Goal: Task Accomplishment & Management: Manage account settings

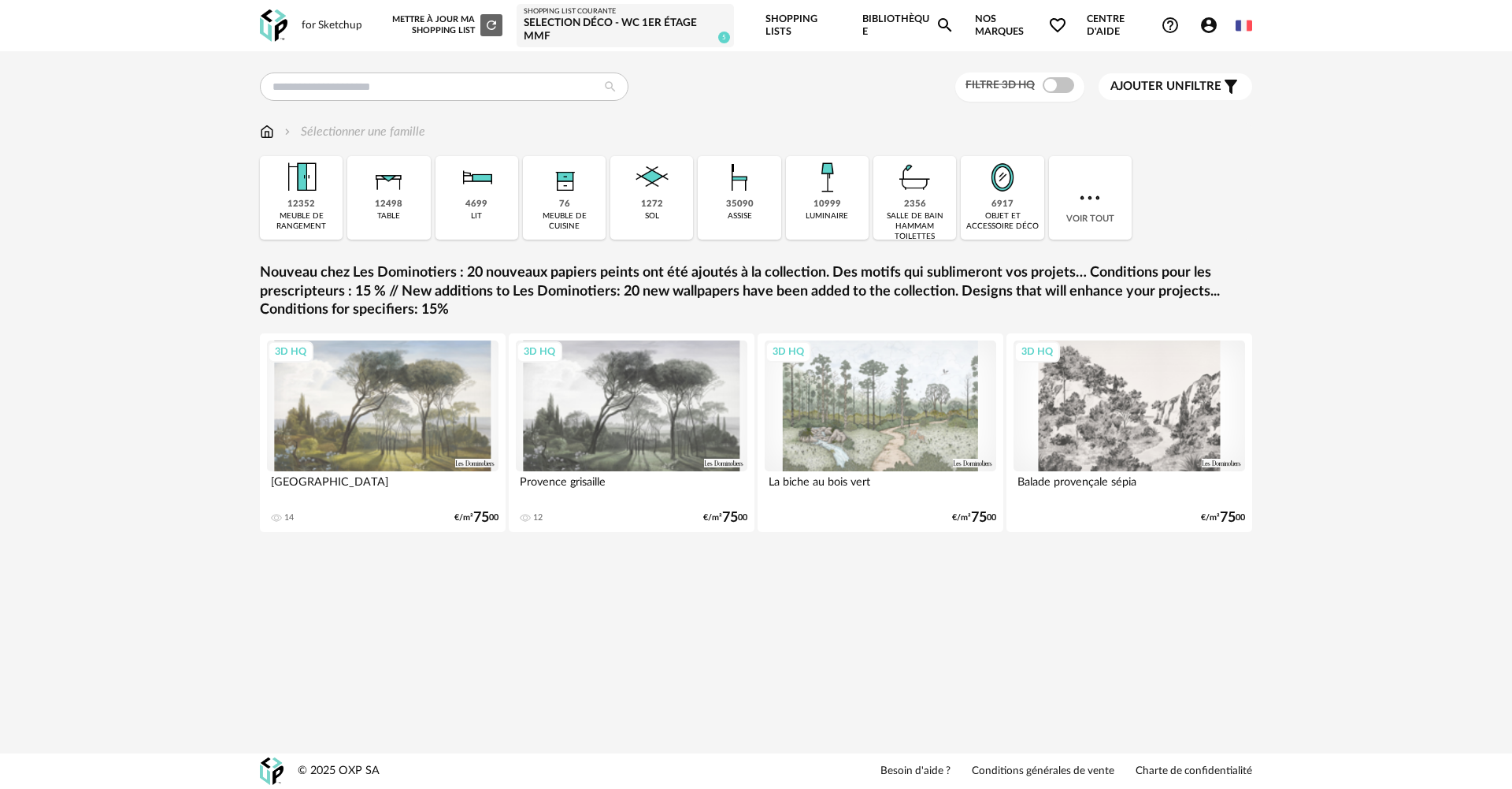
click at [1209, 29] on icon "Account Circle icon" at bounding box center [1209, 25] width 19 height 19
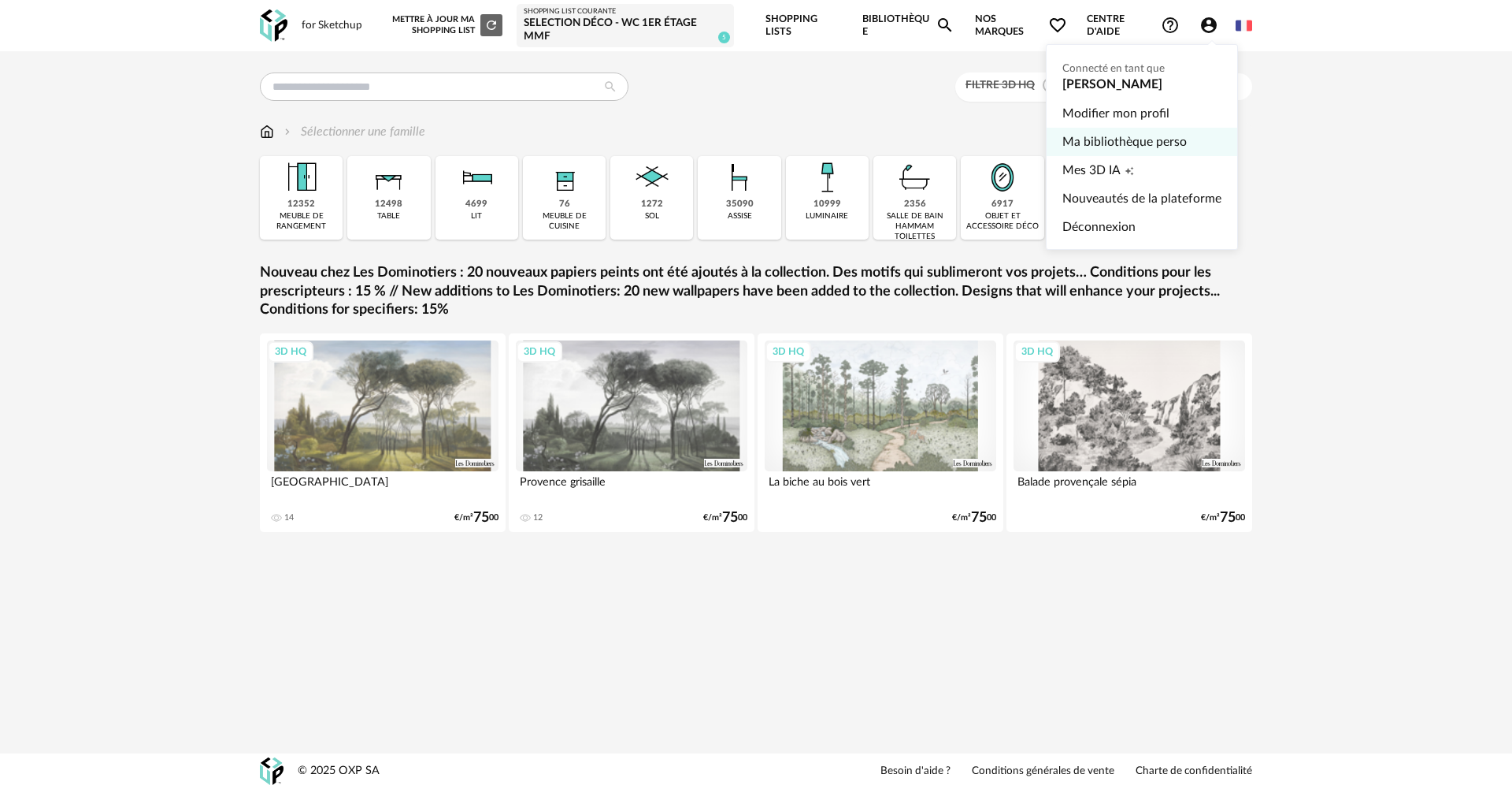
click at [1135, 138] on link "Ma bibliothèque perso" at bounding box center [1142, 141] width 159 height 29
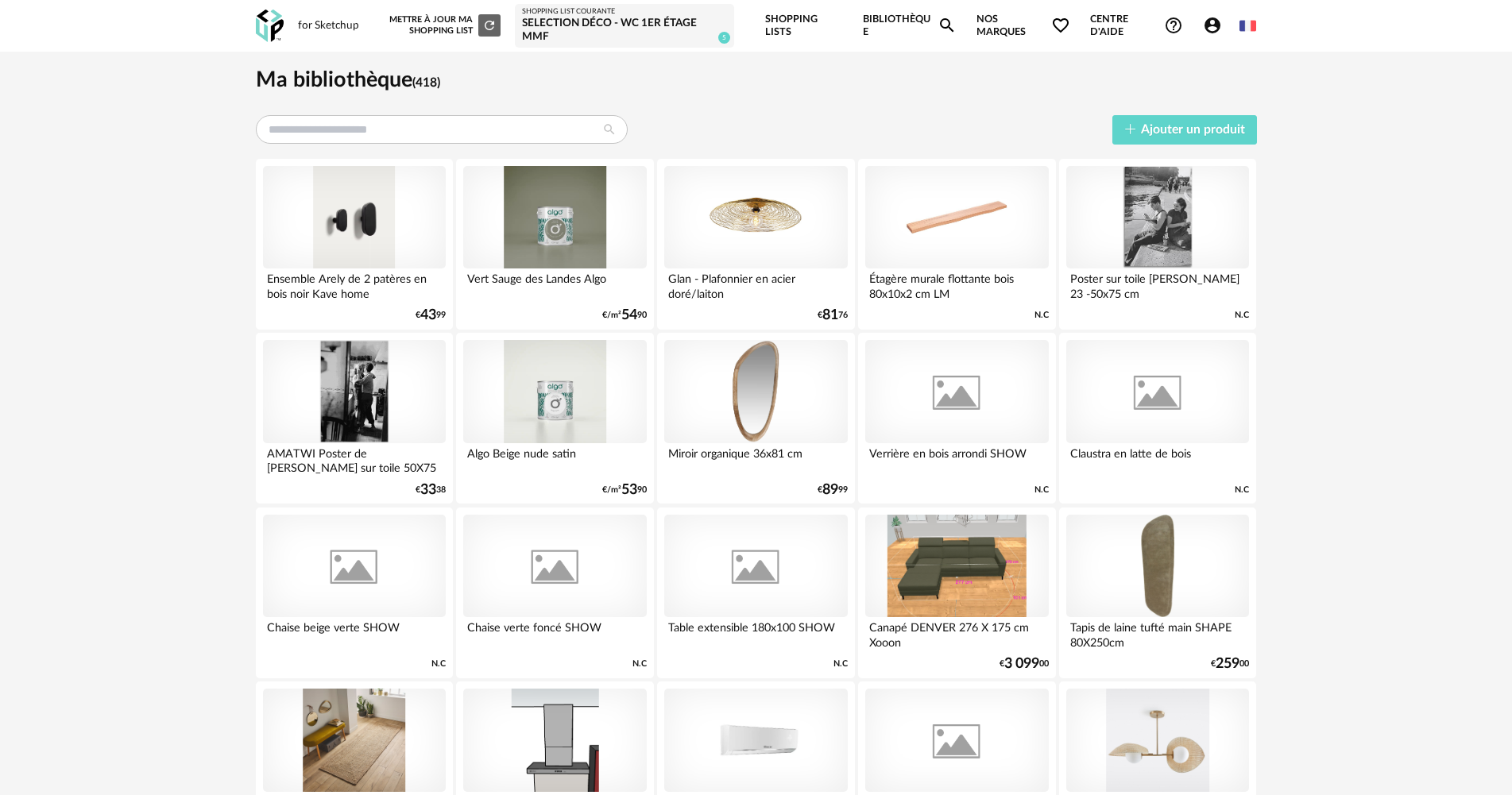
click at [622, 22] on div "Selection déco - WC 1er étage MMF" at bounding box center [625, 31] width 205 height 28
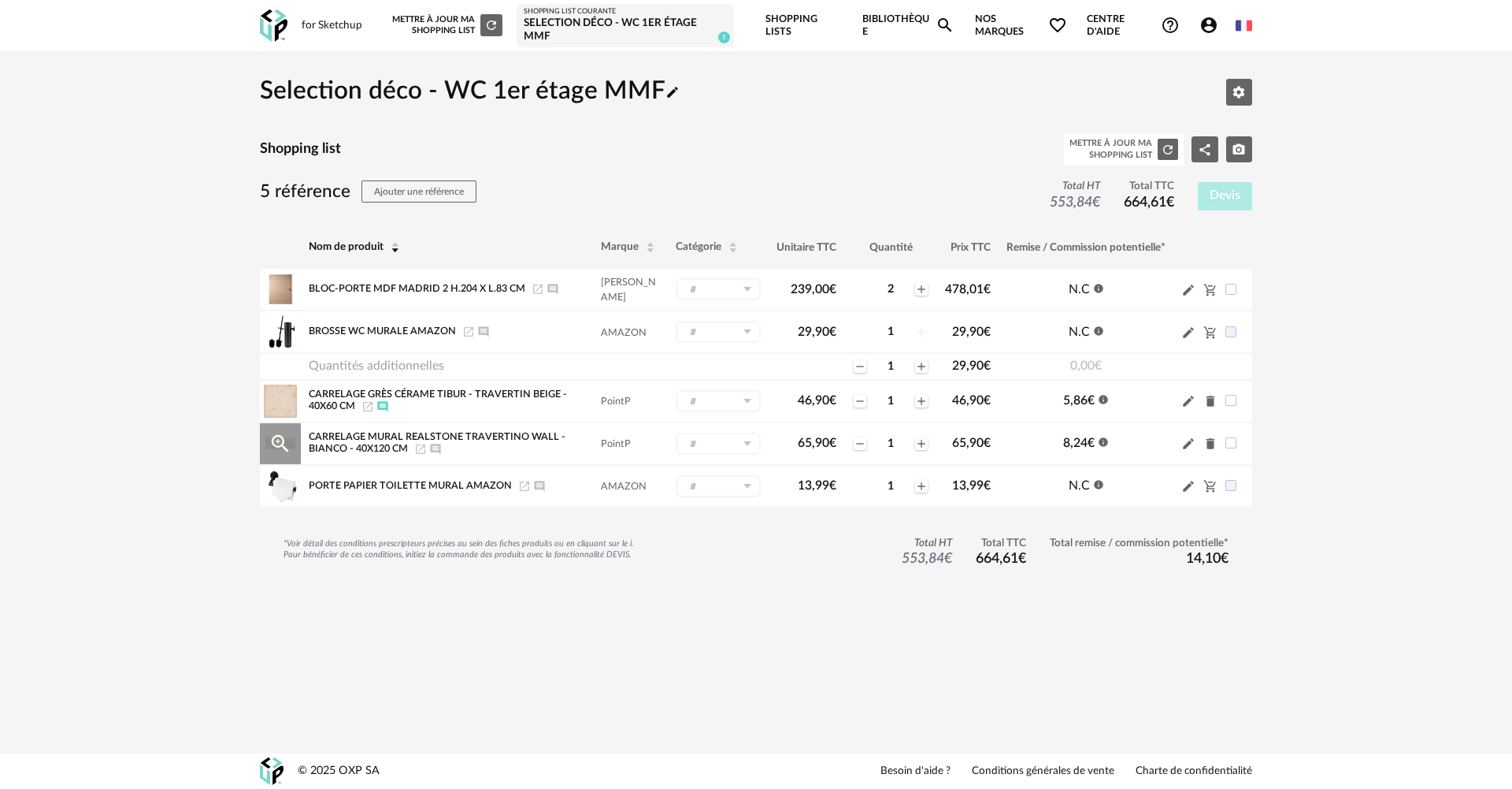
click at [1213, 447] on icon "Delete icon" at bounding box center [1210, 443] width 8 height 11
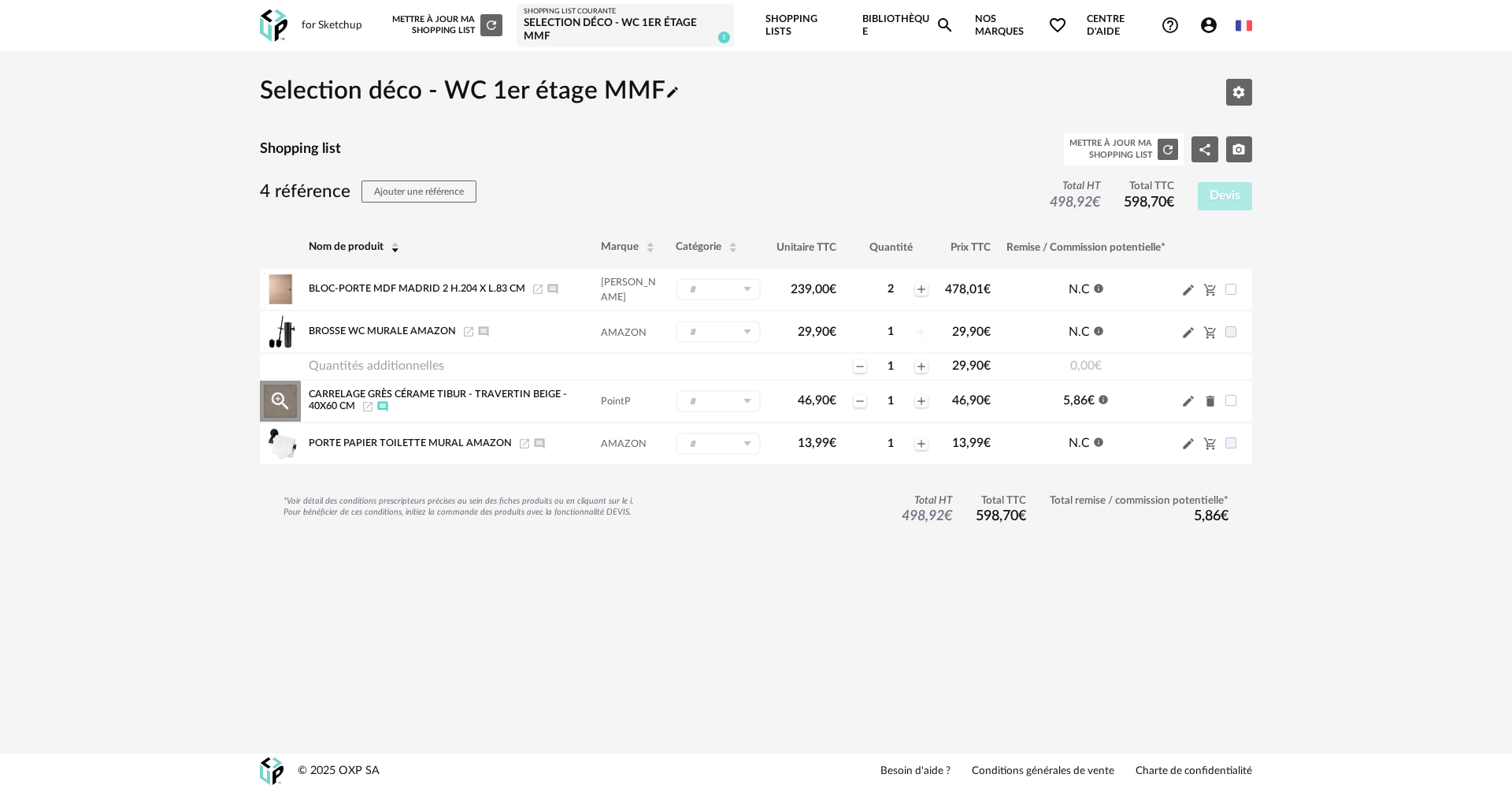
click at [1212, 404] on icon "Delete icon" at bounding box center [1210, 401] width 8 height 11
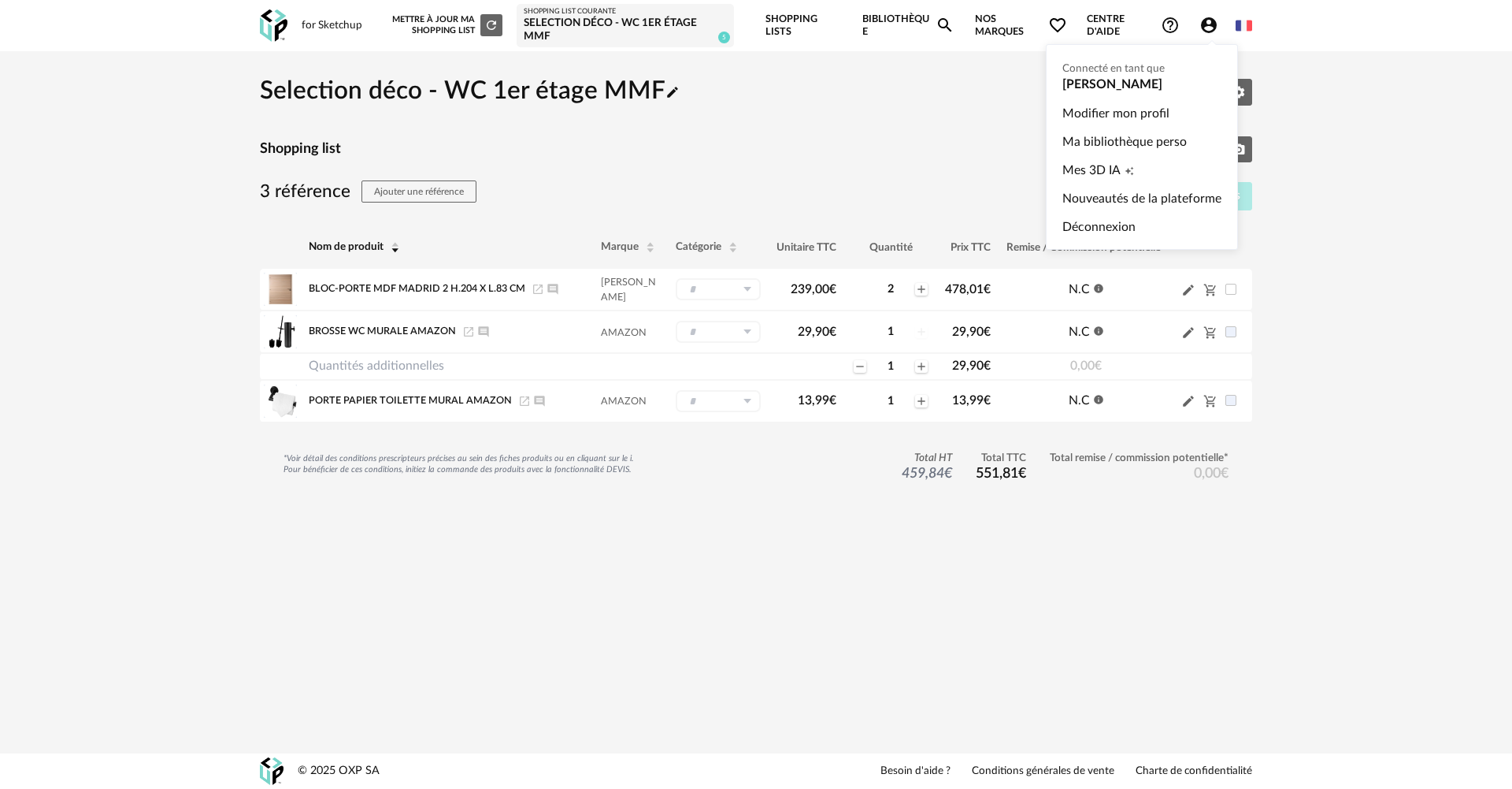
click at [1212, 25] on icon "Account Circle icon" at bounding box center [1208, 25] width 16 height 16
click at [1132, 138] on link "Ma bibliothèque perso" at bounding box center [1142, 141] width 159 height 29
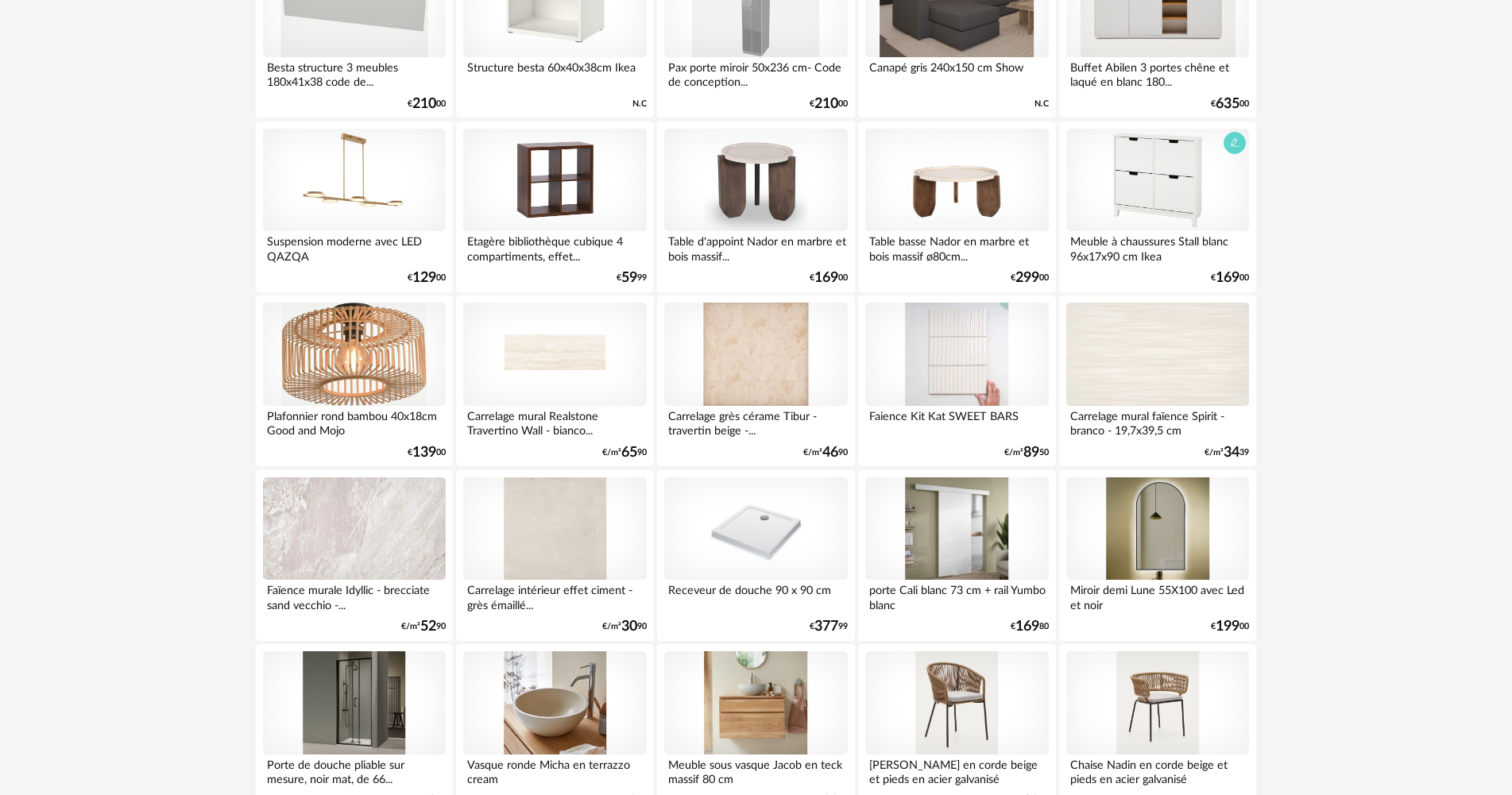
scroll to position [1112, 0]
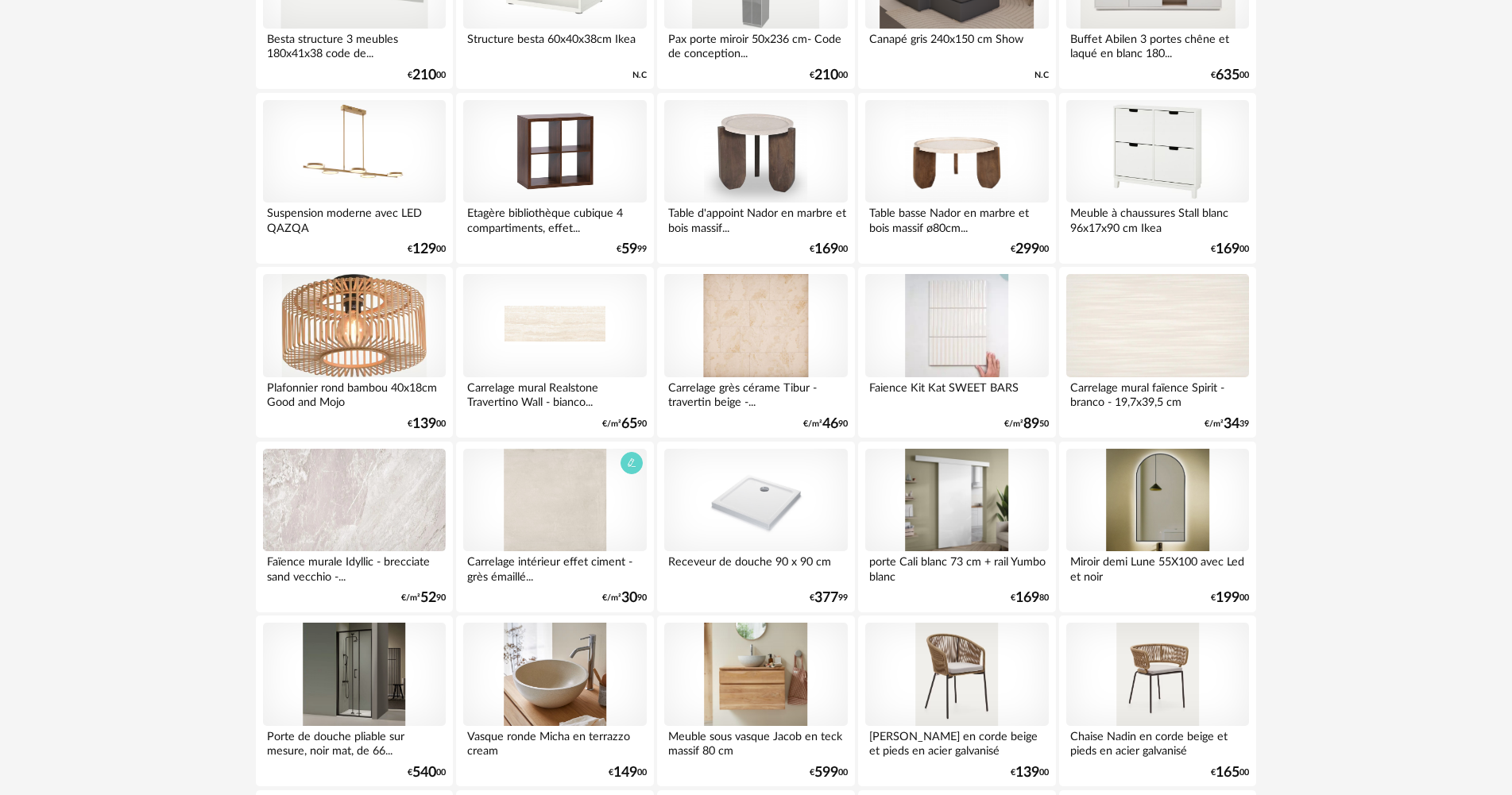
click at [578, 494] on div at bounding box center [554, 500] width 183 height 103
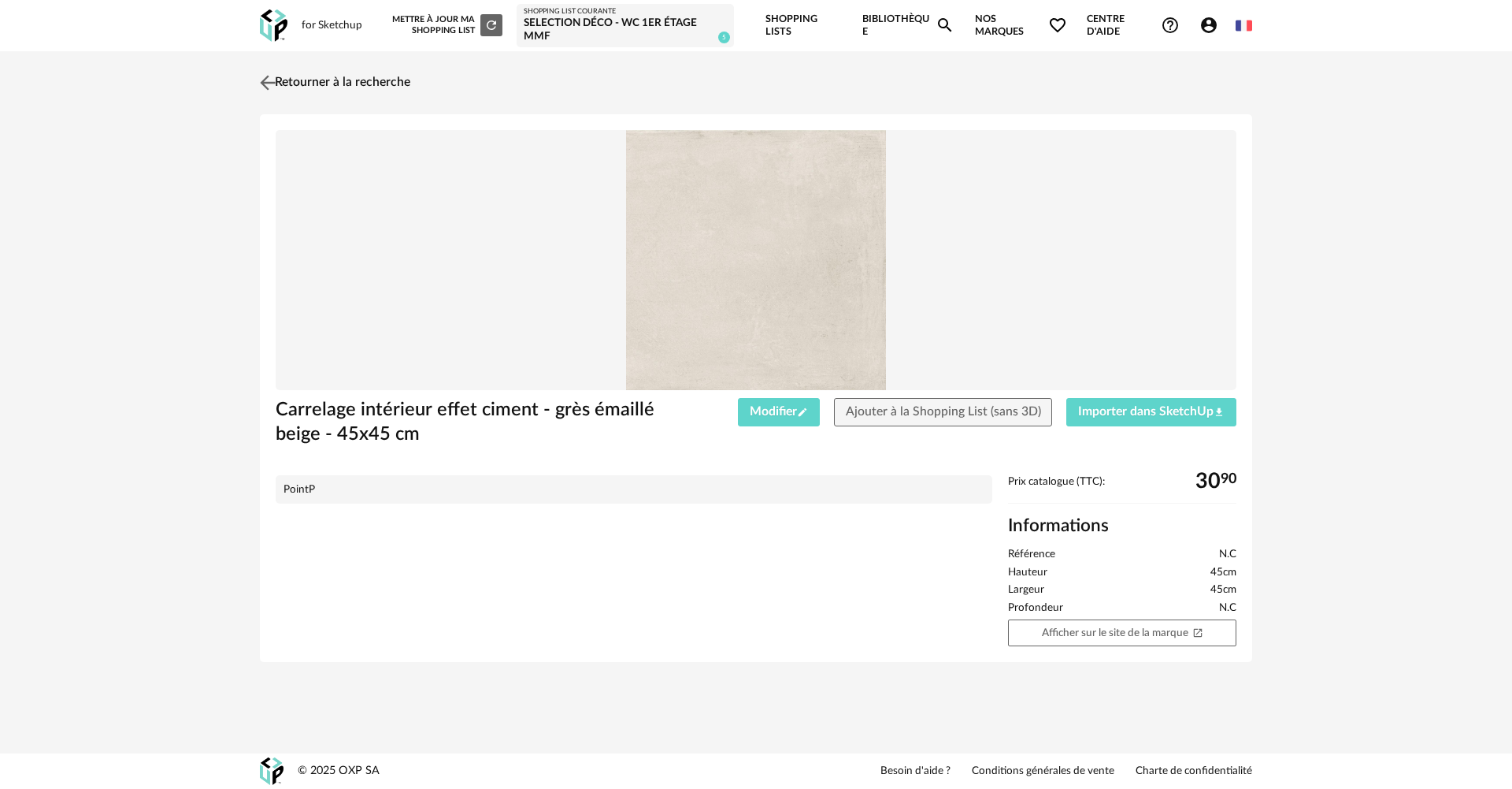
click at [286, 87] on link "Retourner à la recherche" at bounding box center [334, 83] width 155 height 35
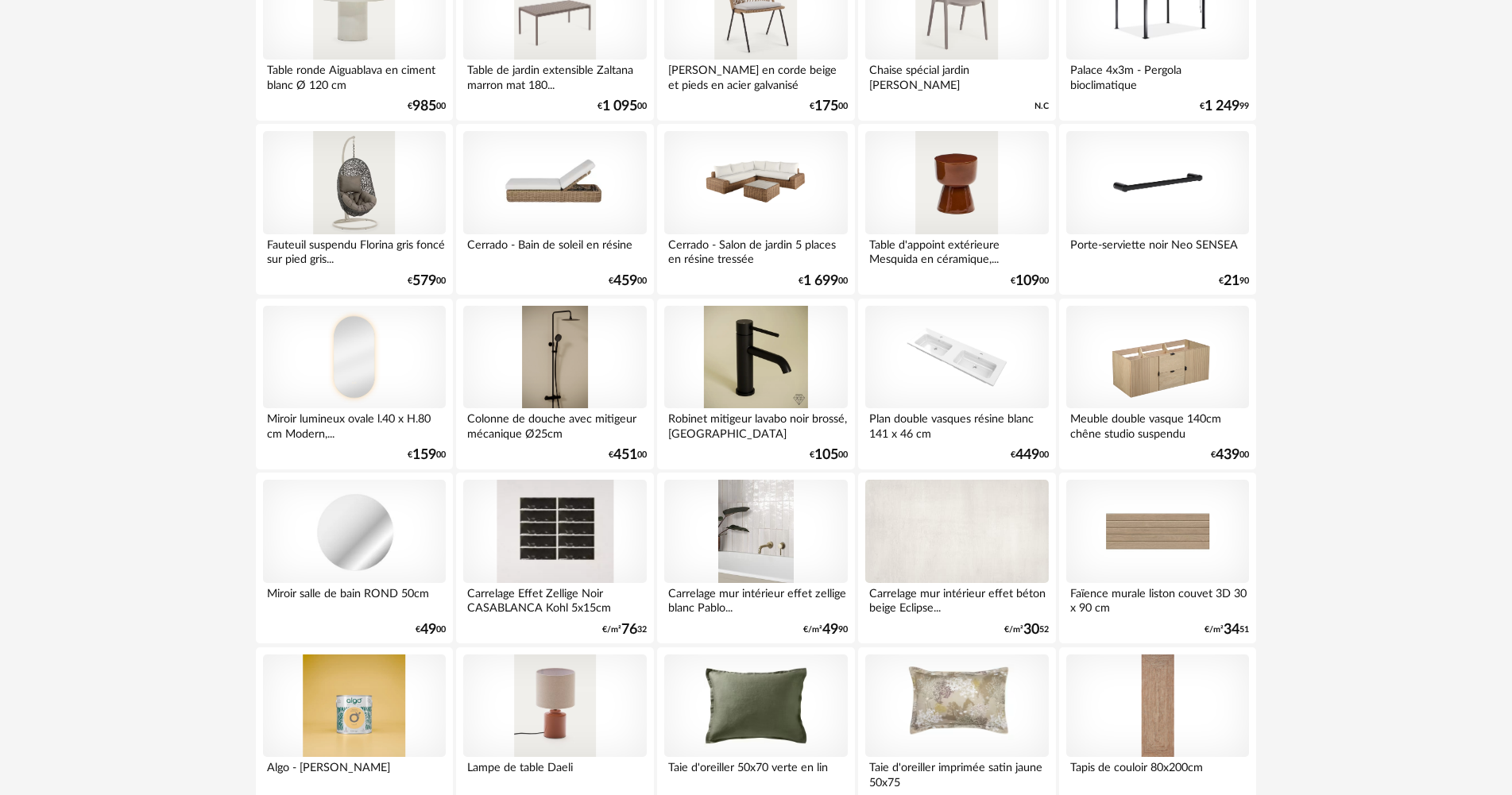
scroll to position [1985, 0]
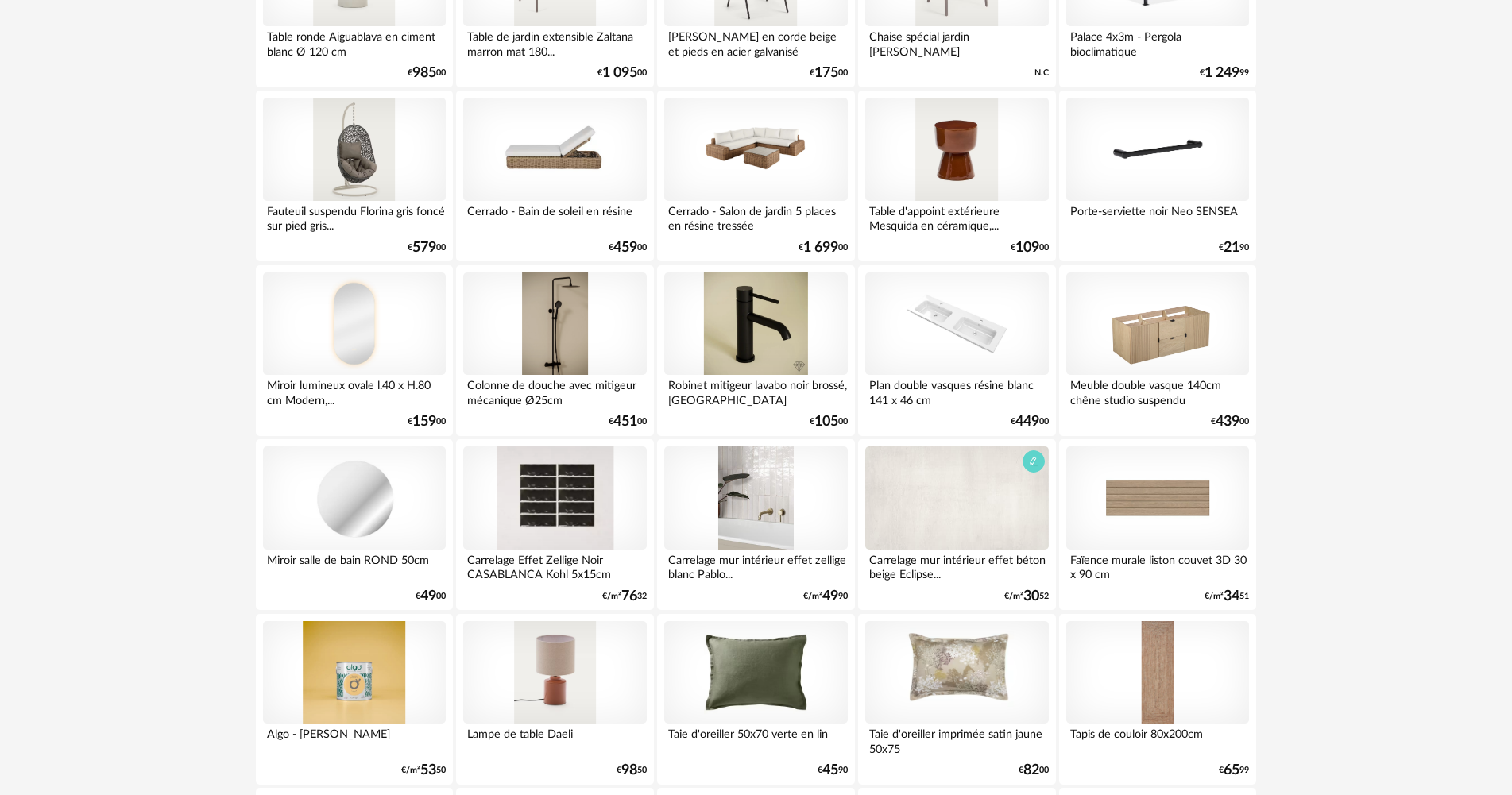
click at [910, 489] on div at bounding box center [956, 497] width 183 height 103
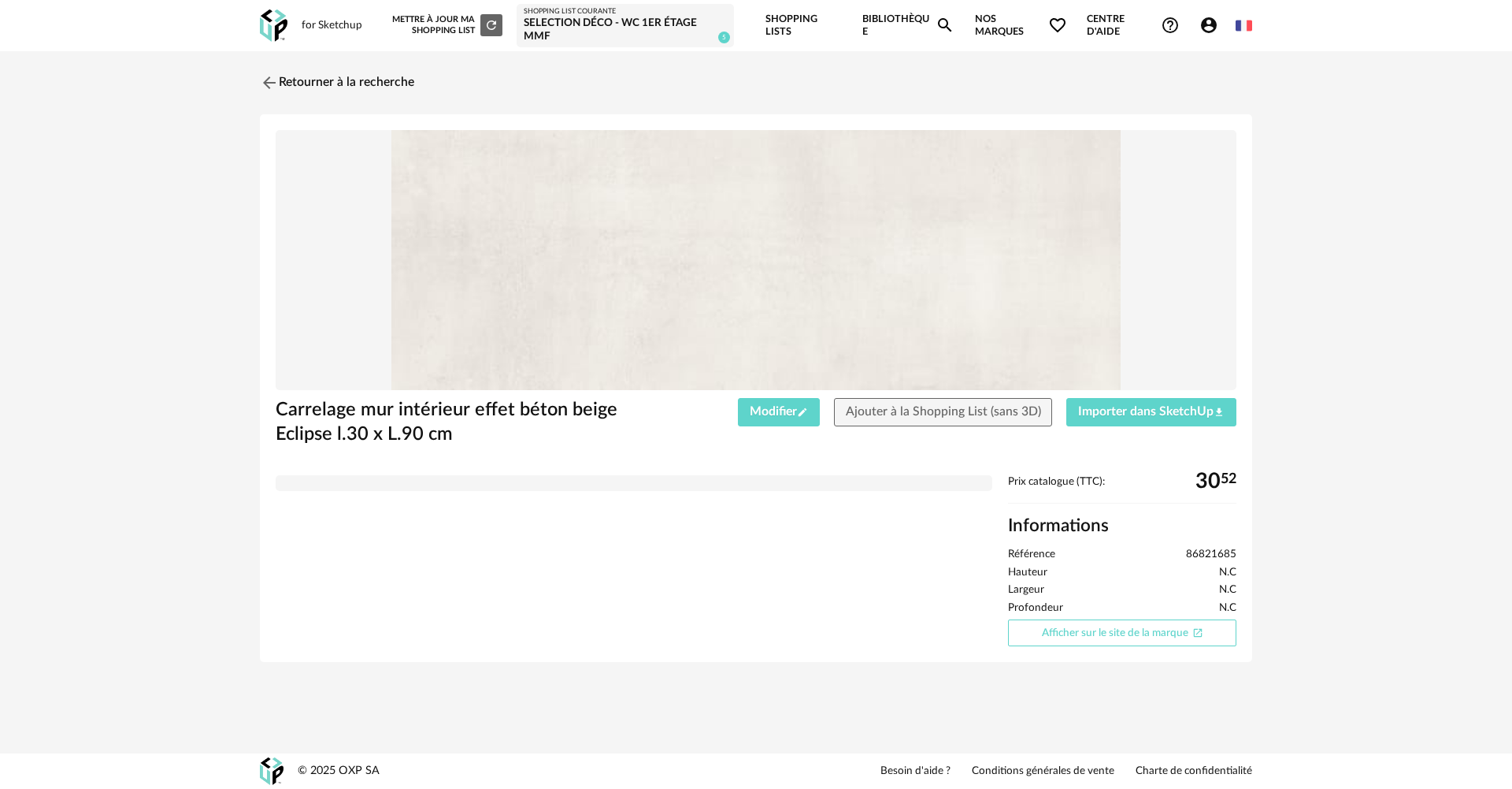
click at [1093, 633] on link "Afficher sur le site de la marque Open In New icon" at bounding box center [1122, 633] width 229 height 28
click at [268, 81] on img at bounding box center [268, 82] width 23 height 23
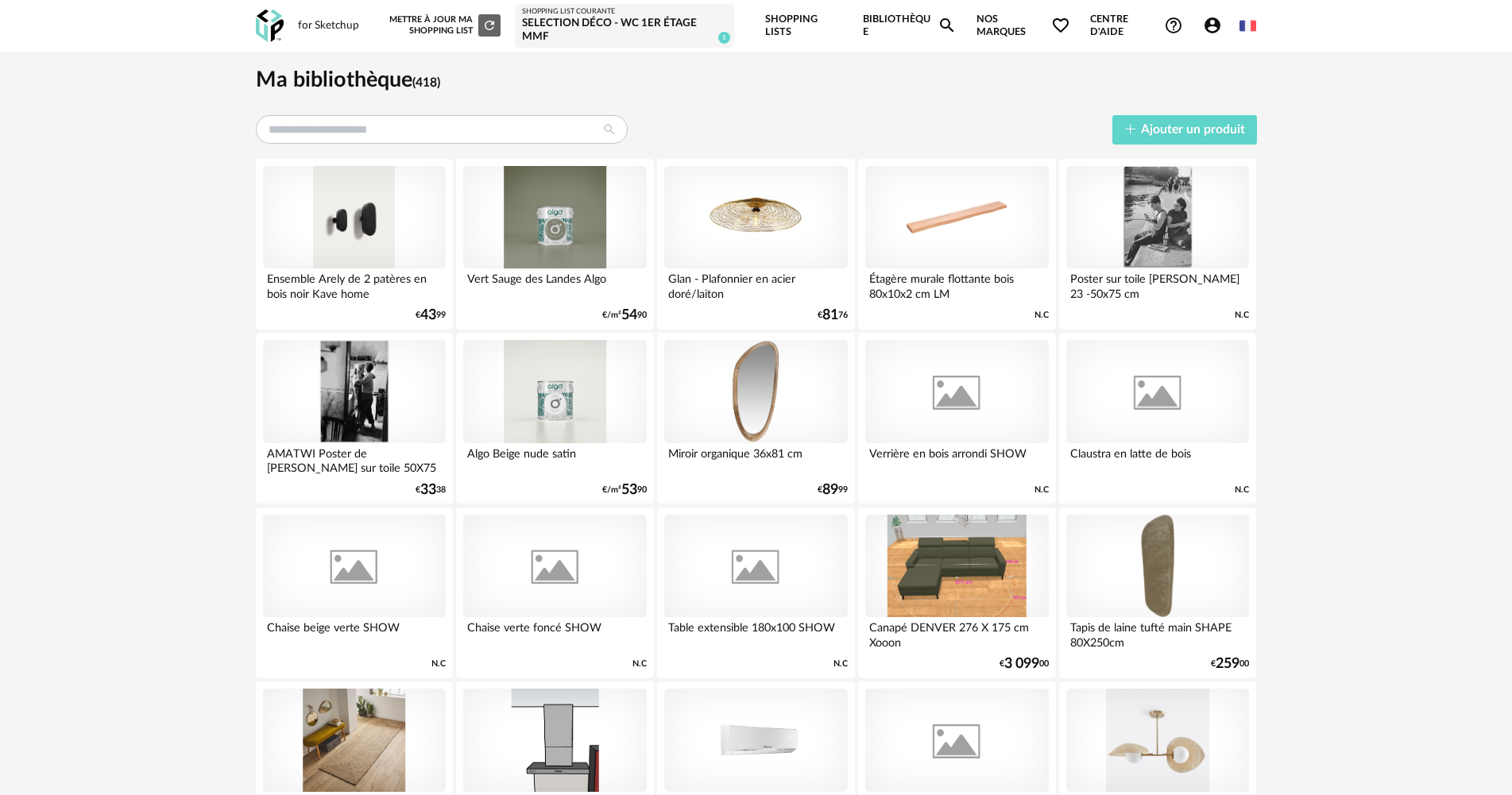
click at [637, 24] on div "Selection déco - WC 1er étage MMF" at bounding box center [625, 31] width 205 height 28
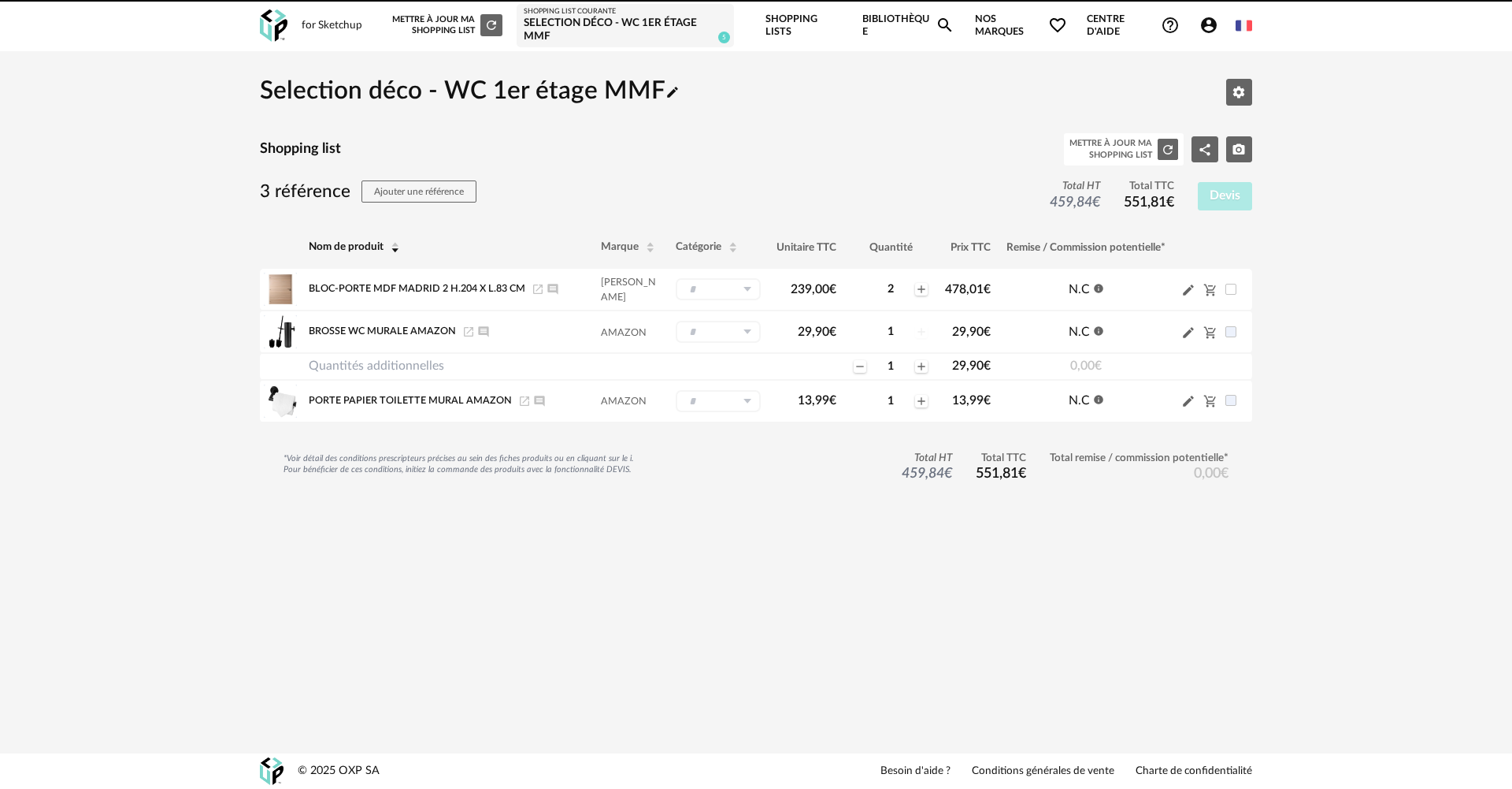
click at [800, 18] on link "Shopping Lists" at bounding box center [804, 26] width 77 height 52
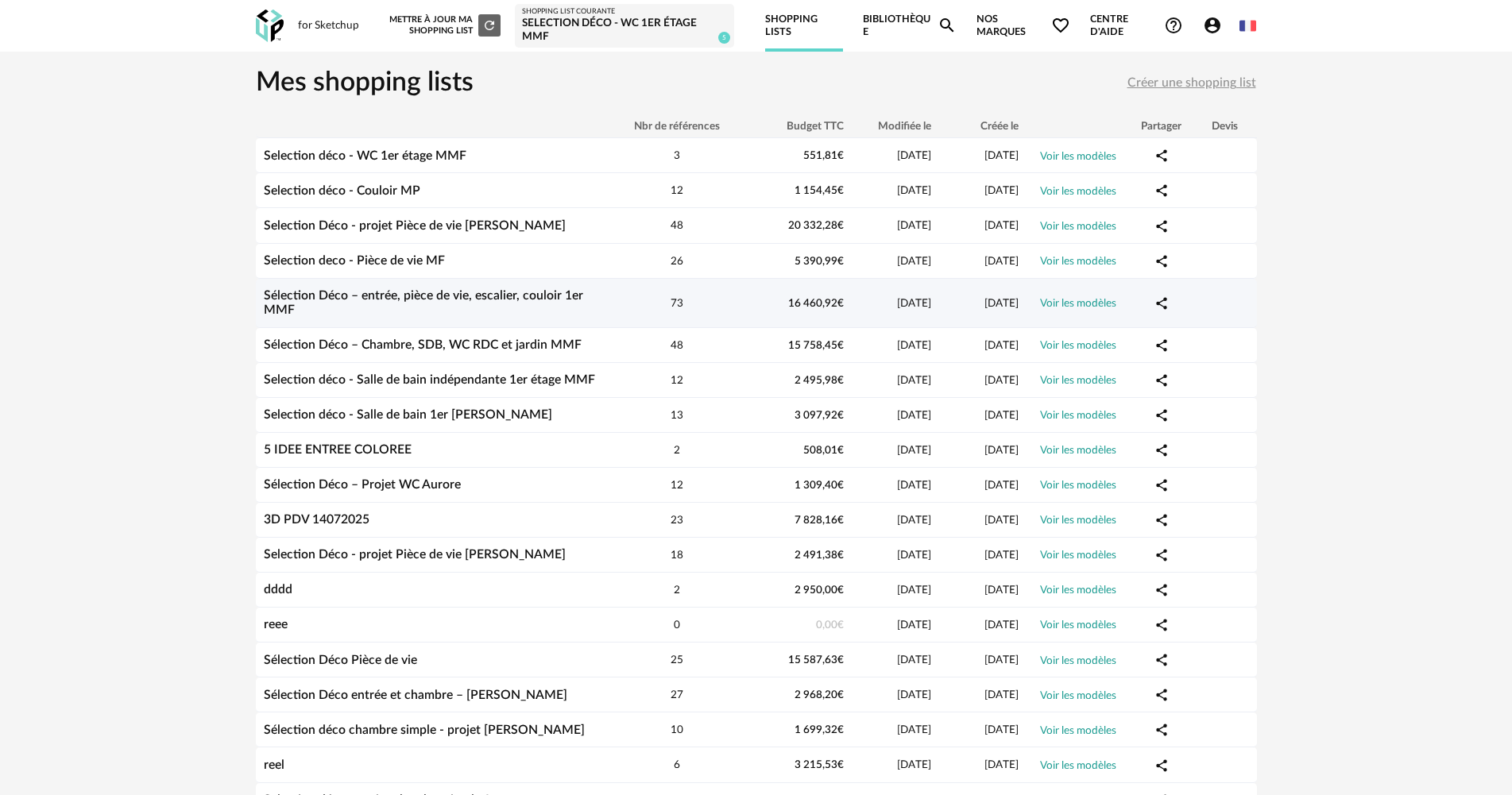
click at [462, 302] on div "Sélection Déco – entrée, pièce de vie, escalier, couloir 1er MMF" at bounding box center [430, 303] width 349 height 30
click at [310, 297] on link "Sélection Déco – entrée, pièce de vie, escalier, couloir 1er MMF" at bounding box center [424, 303] width 320 height 28
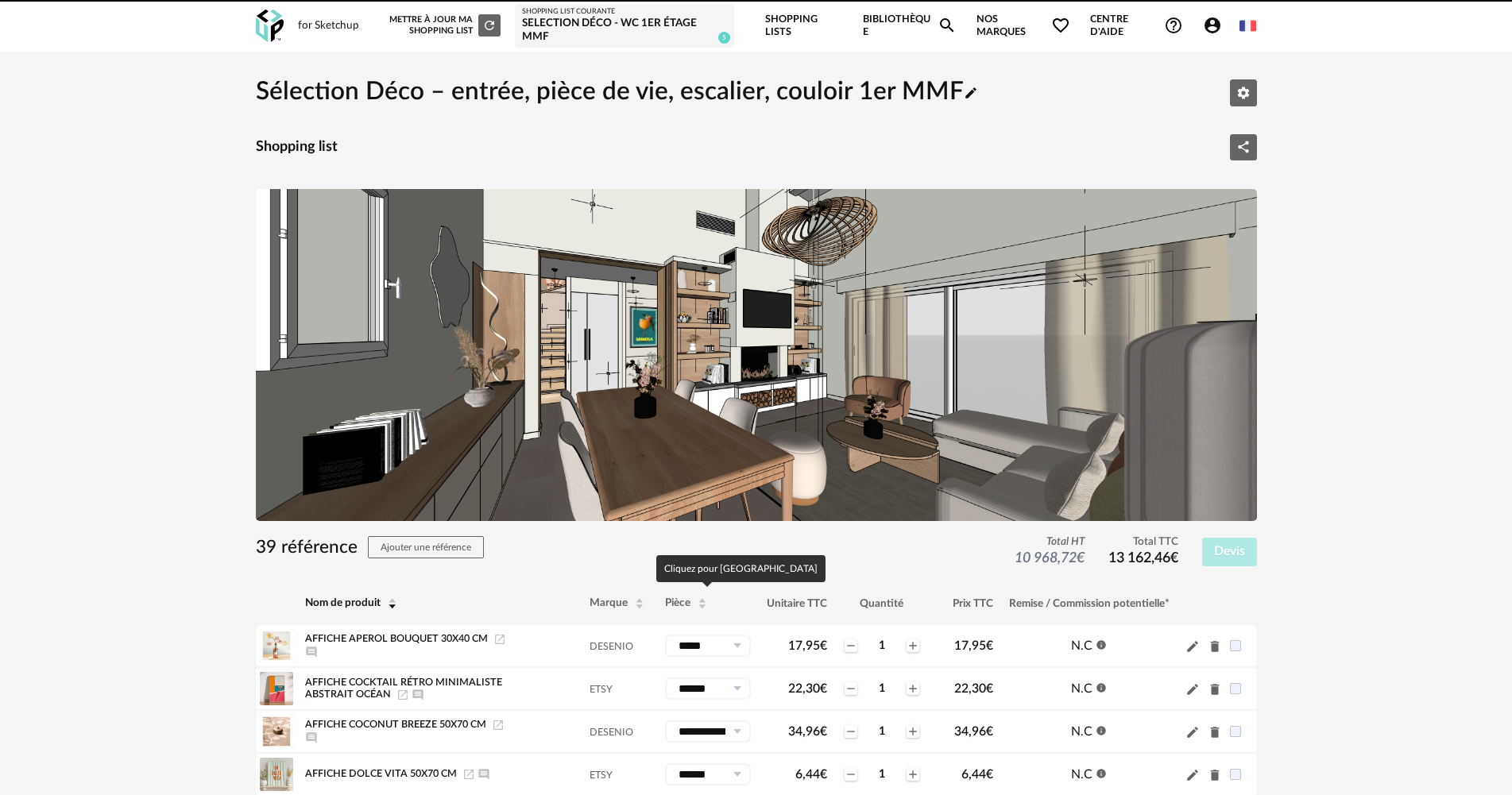
click at [679, 606] on span "Pièce" at bounding box center [677, 604] width 25 height 11
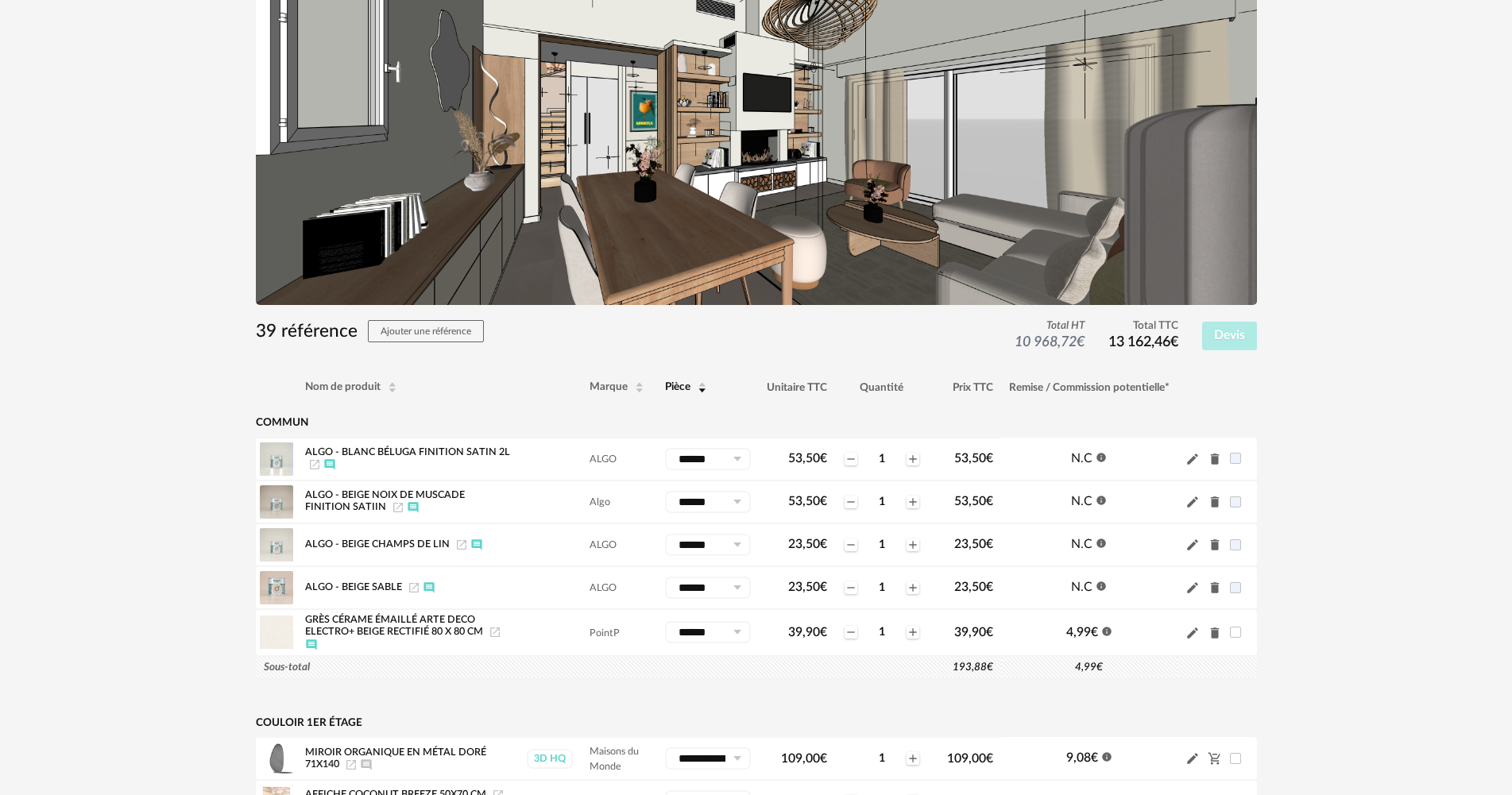
scroll to position [318, 0]
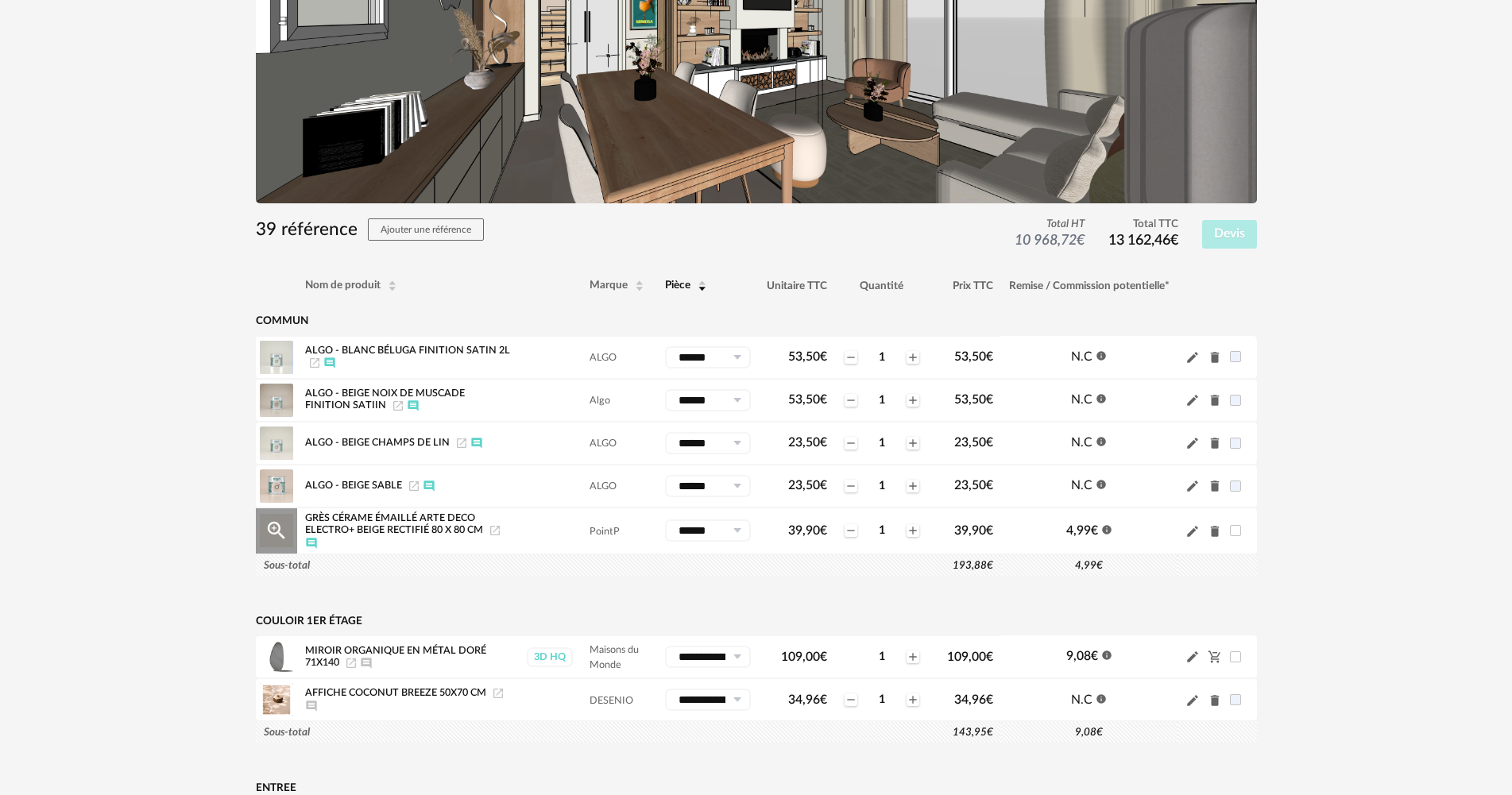
click at [496, 533] on icon "Launch icon" at bounding box center [495, 530] width 13 height 13
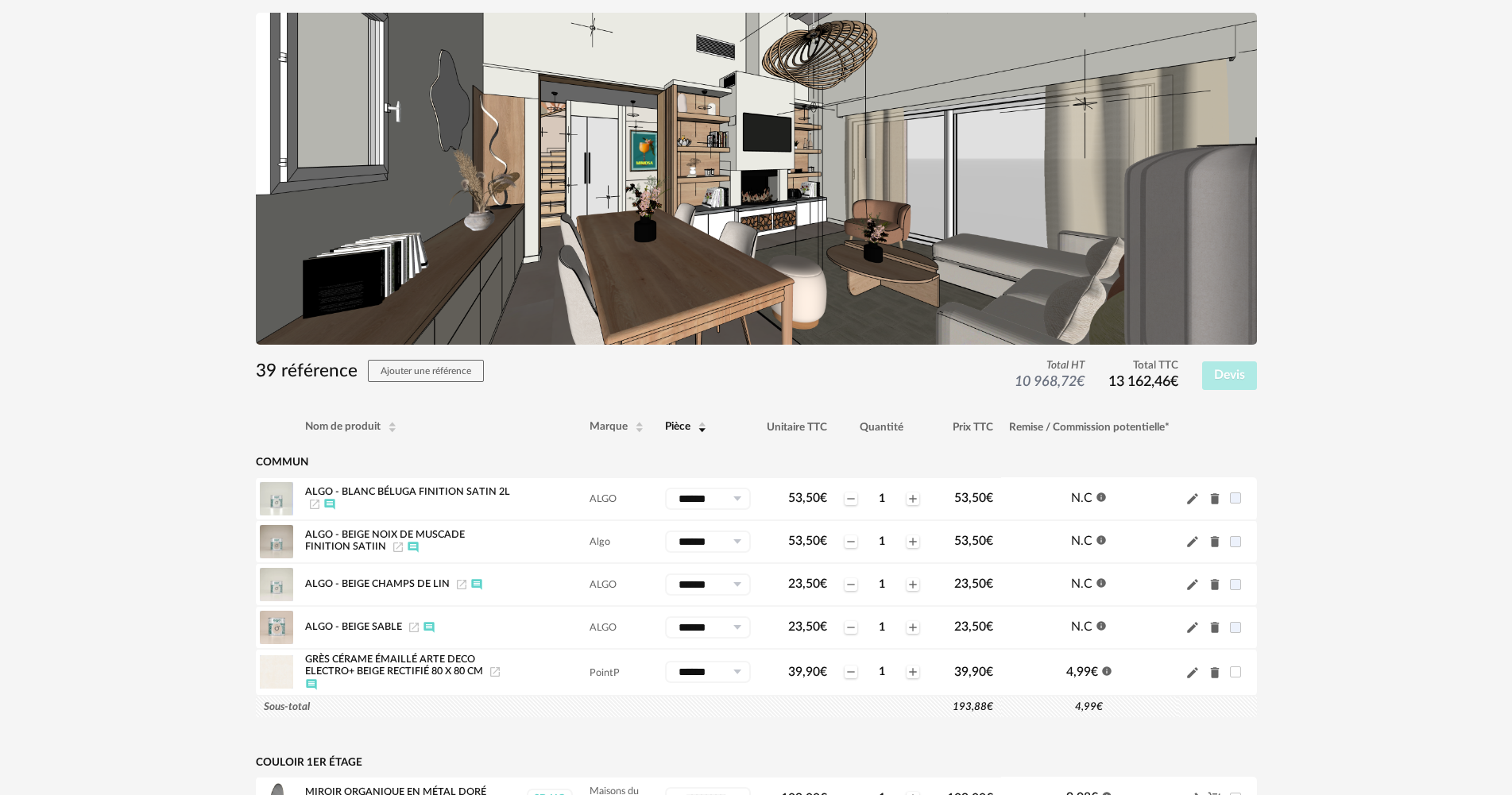
scroll to position [0, 0]
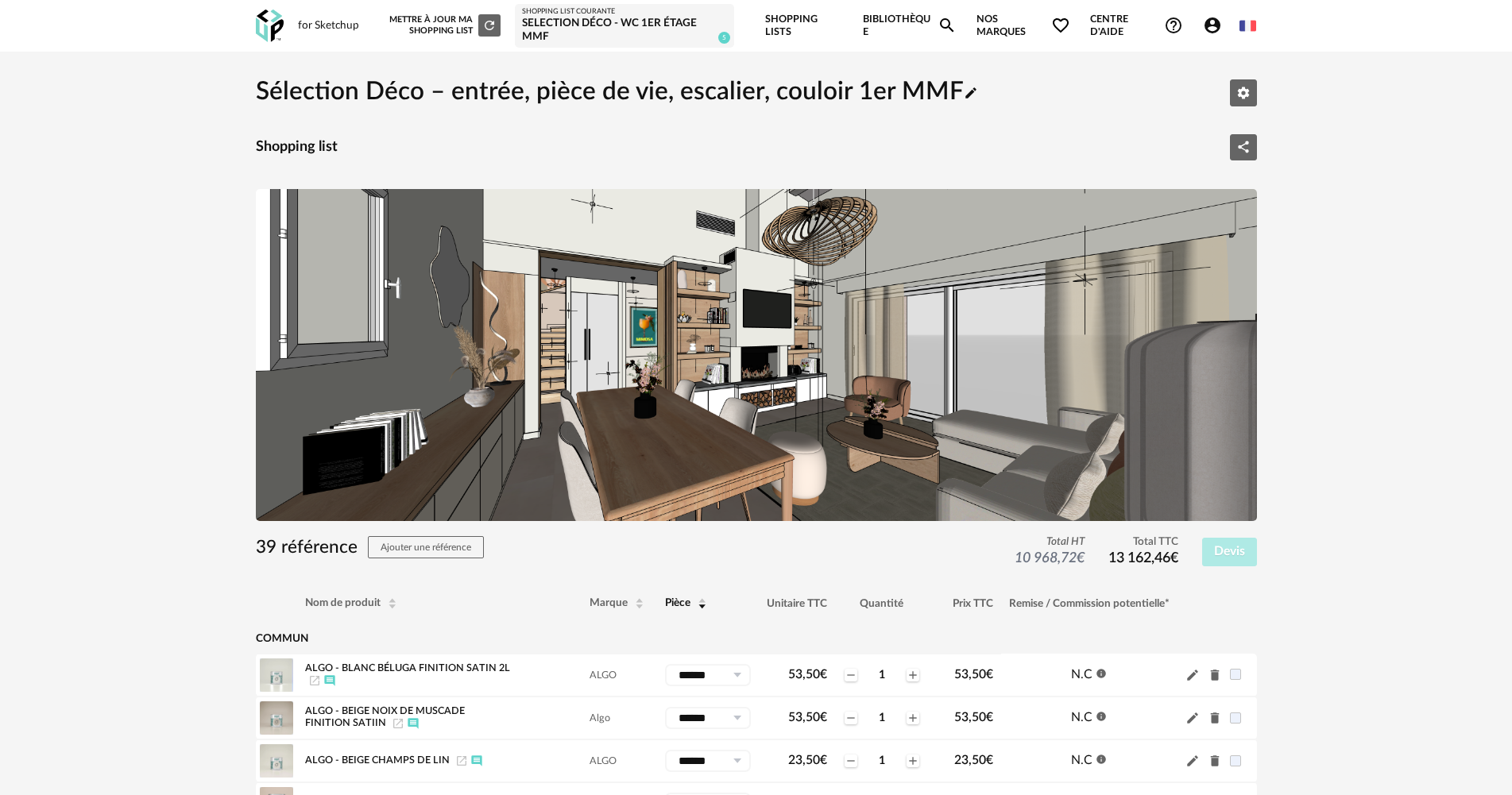
click at [1211, 28] on icon "Account Circle icon" at bounding box center [1212, 25] width 20 height 20
click at [1216, 24] on icon "Account Circle icon" at bounding box center [1212, 25] width 16 height 16
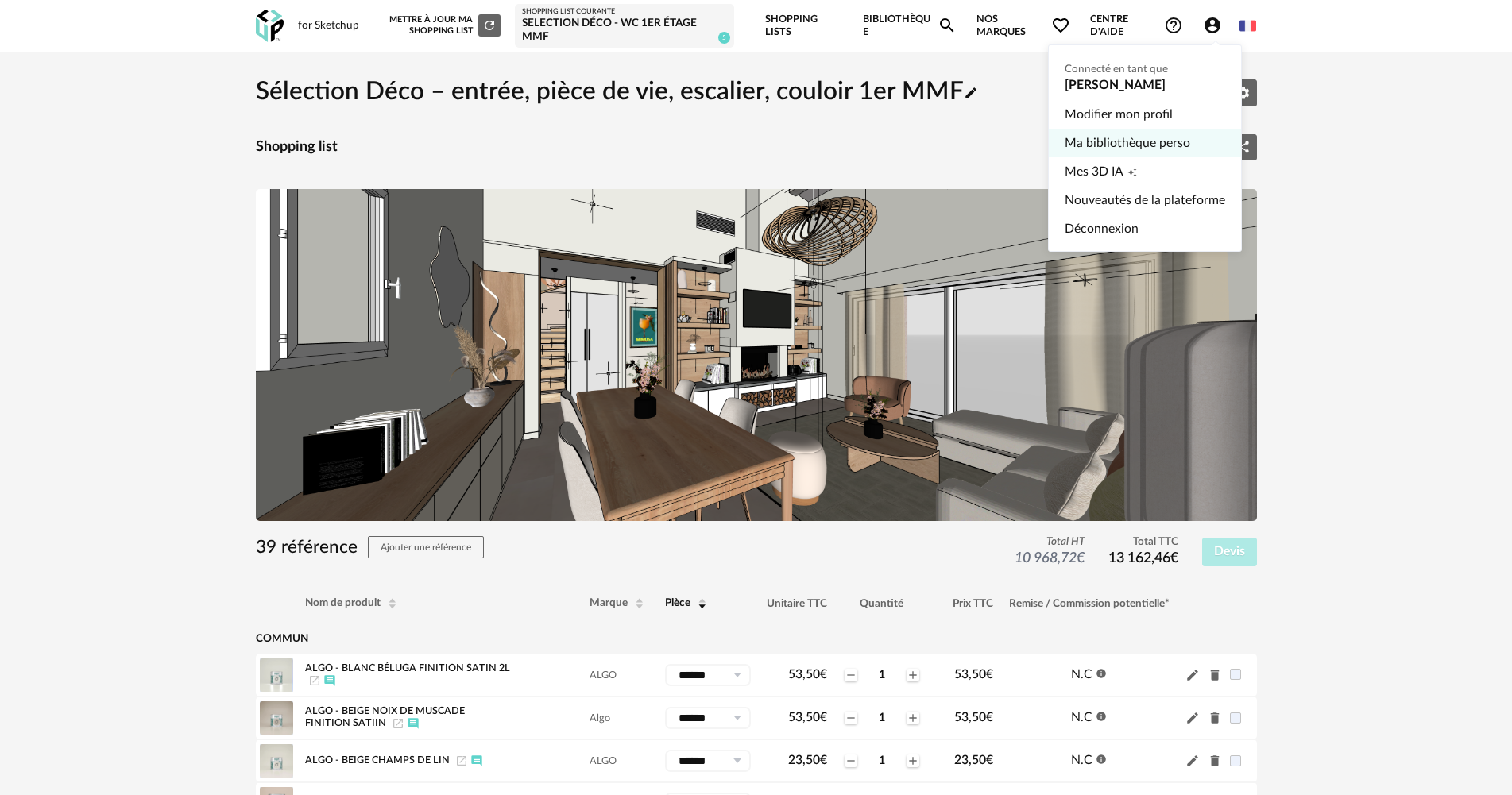
click at [1152, 145] on link "Ma bibliothèque perso" at bounding box center [1144, 142] width 161 height 29
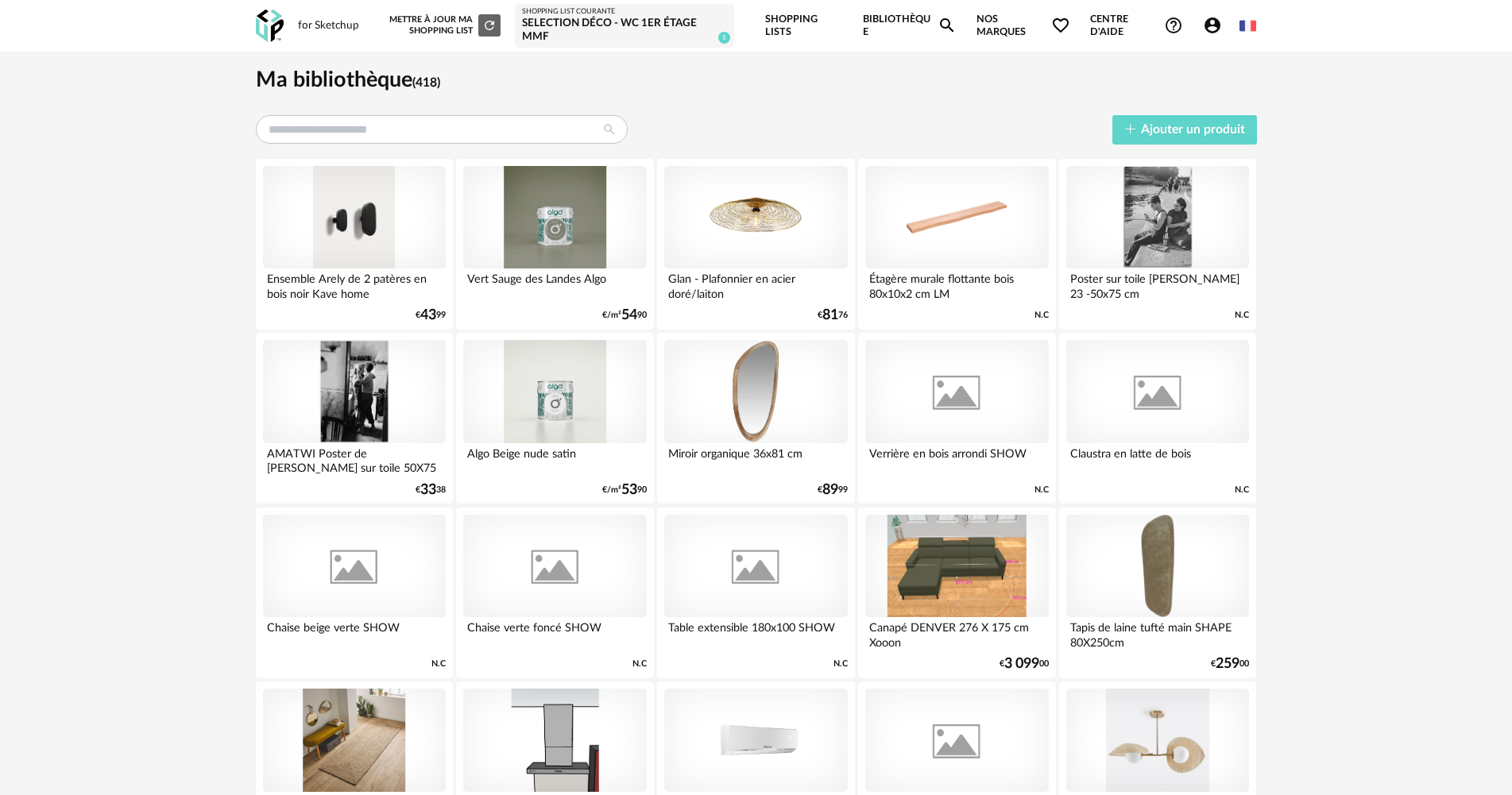
drag, startPoint x: 431, startPoint y: 111, endPoint x: 425, endPoint y: 124, distance: 14.3
click at [425, 124] on input "text" at bounding box center [441, 129] width 372 height 29
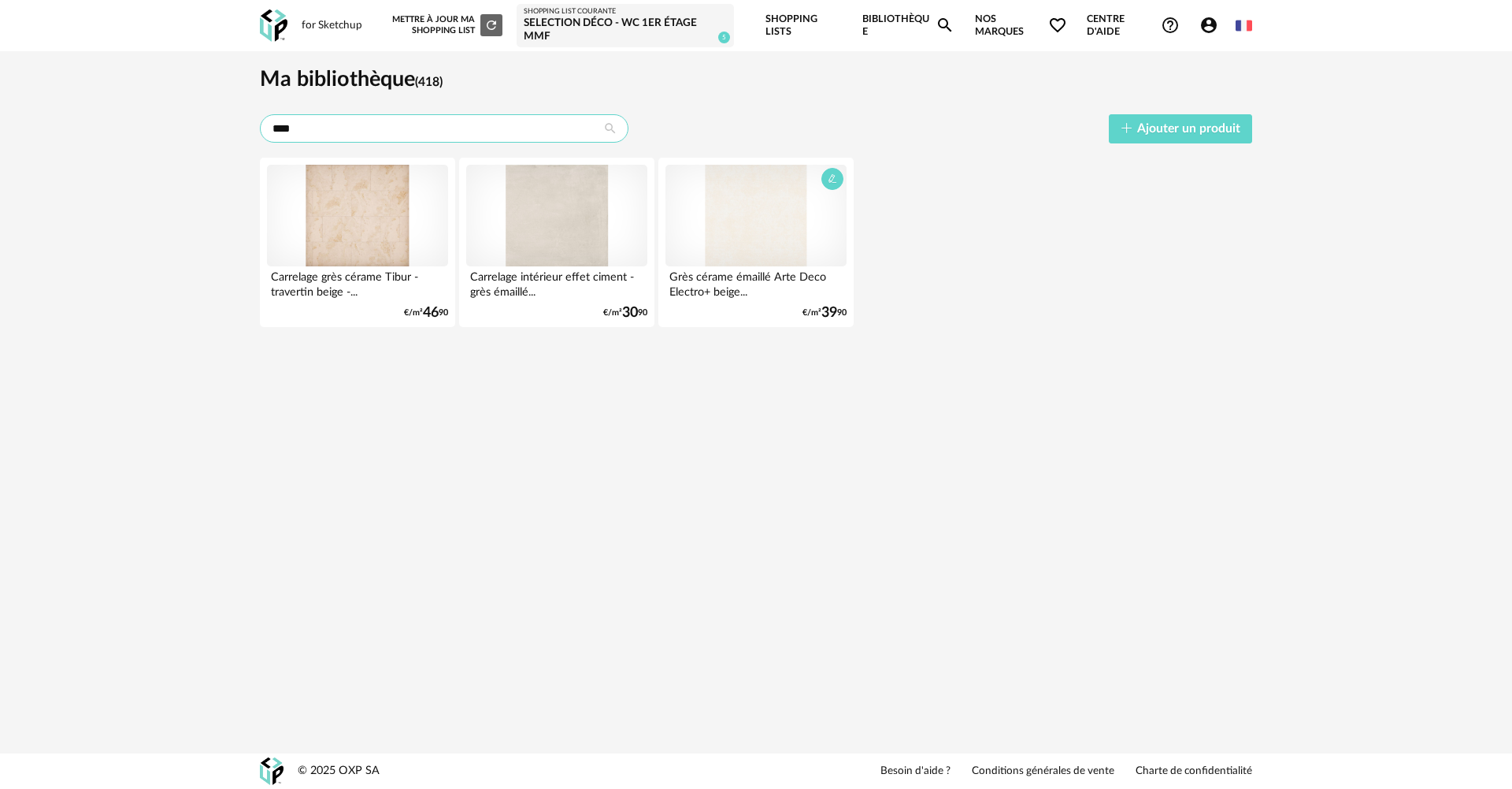
type input "****"
click at [756, 206] on div at bounding box center [756, 216] width 182 height 102
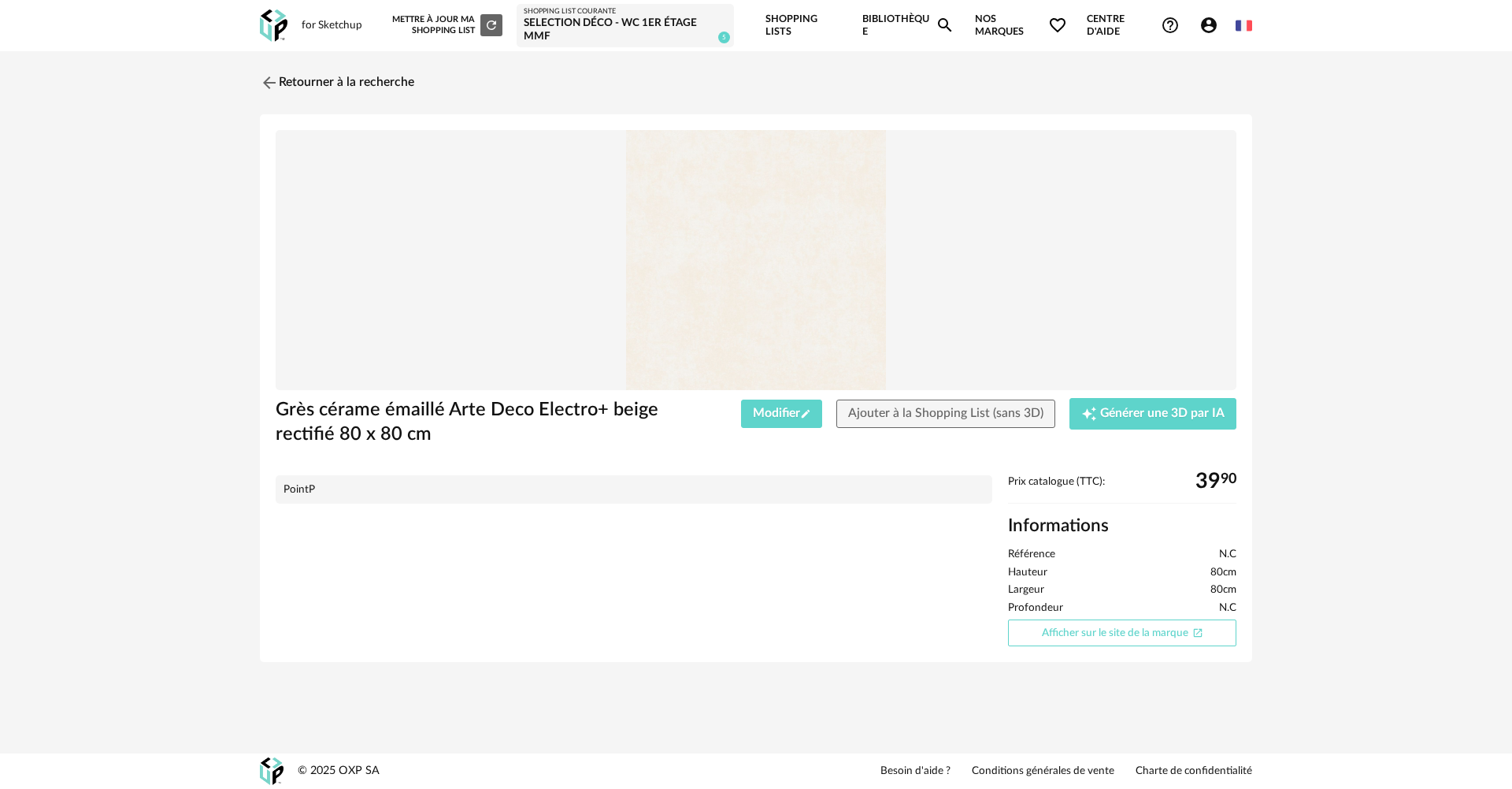
click at [1082, 631] on link "Afficher sur le site de la marque Open In New icon" at bounding box center [1122, 633] width 229 height 28
drag, startPoint x: 889, startPoint y: 410, endPoint x: 874, endPoint y: 405, distance: 15.8
click at [886, 408] on span "Ajouter à la Shopping List (sans 3D)" at bounding box center [946, 413] width 195 height 13
click at [570, 21] on div "Selection déco - WC 1er étage MMF" at bounding box center [625, 30] width 204 height 28
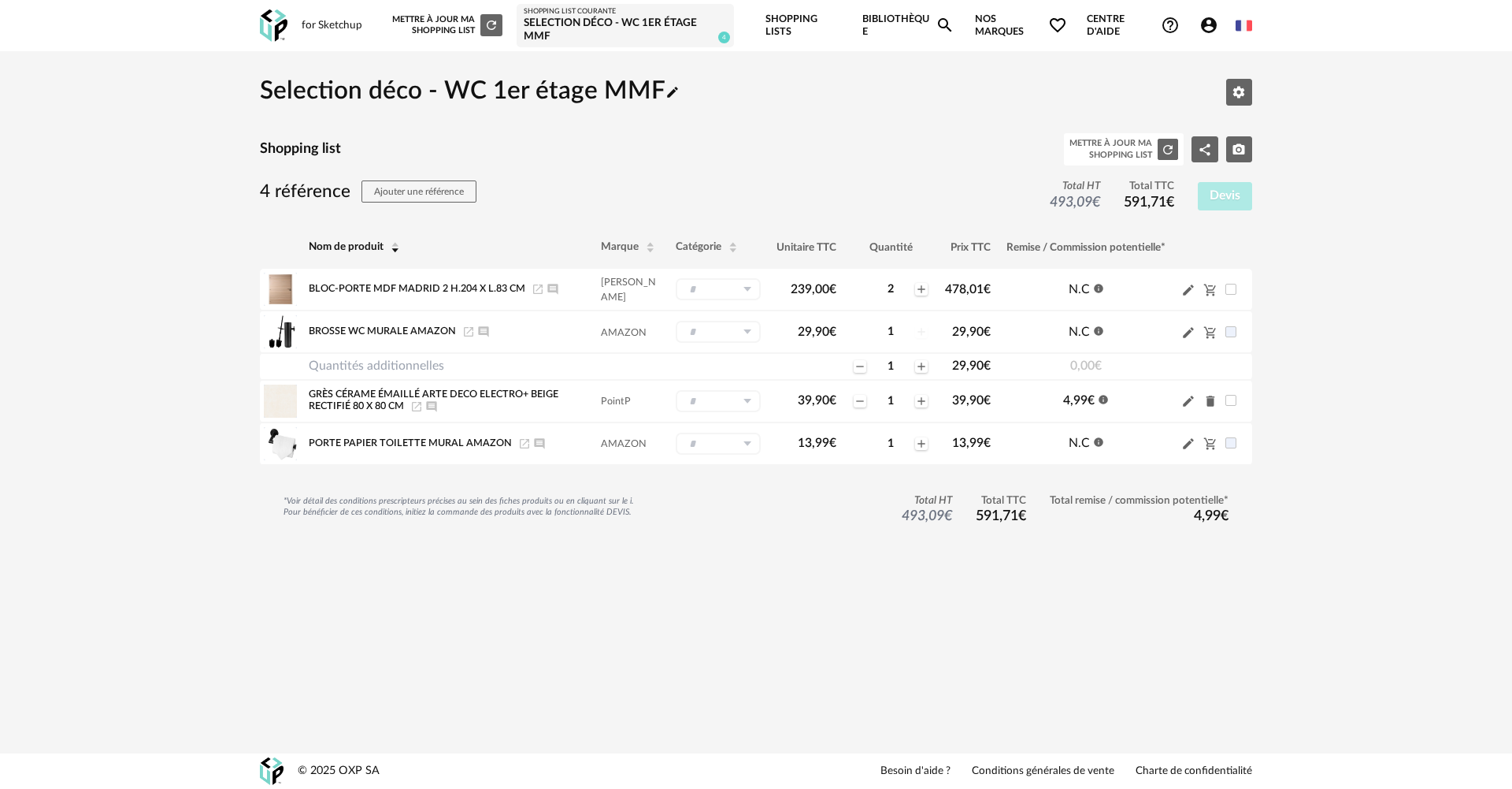
click at [1206, 25] on icon "Account Circle icon" at bounding box center [1208, 25] width 16 height 16
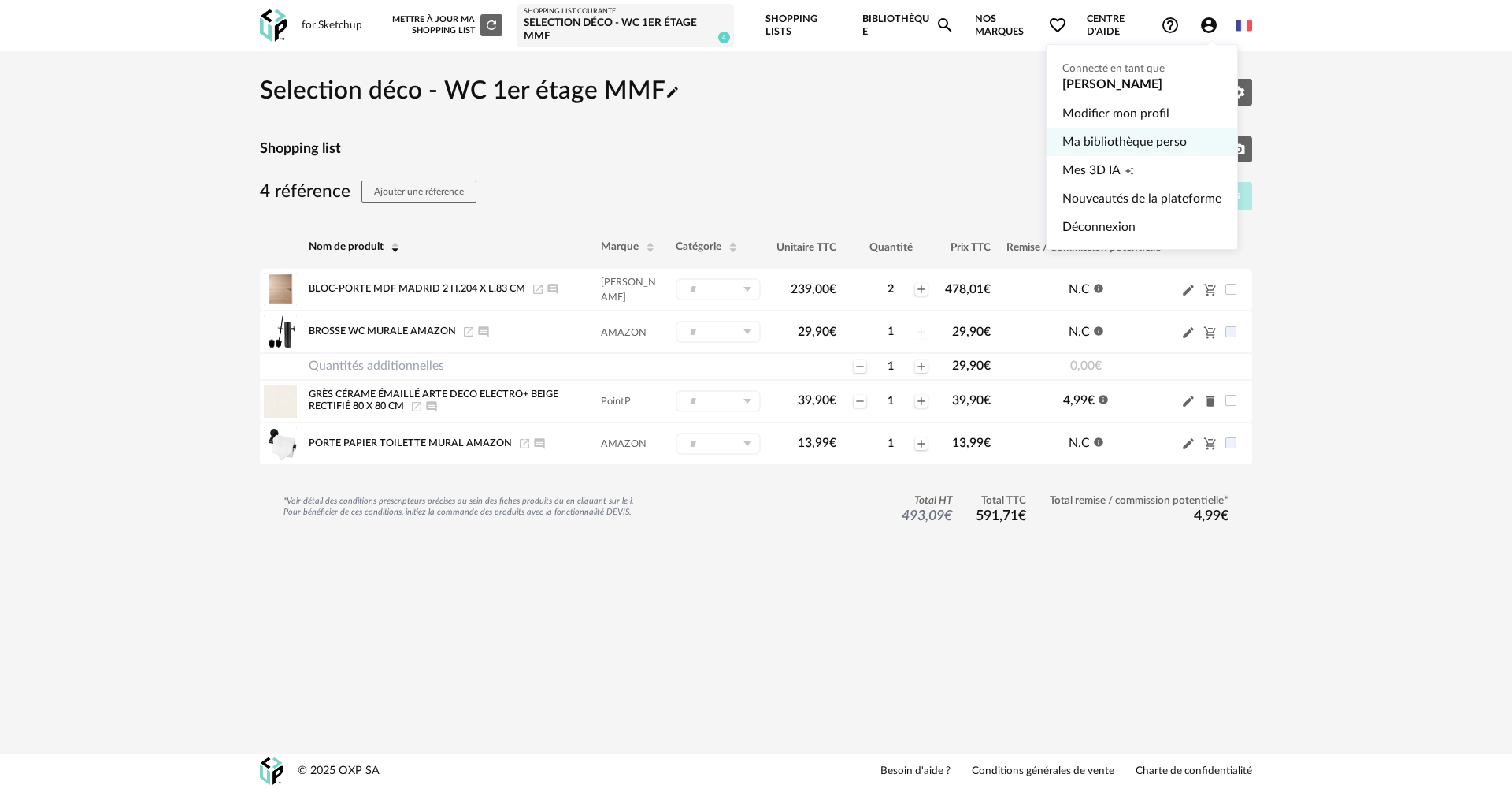
click at [1108, 143] on link "Ma bibliothèque perso" at bounding box center [1142, 141] width 159 height 29
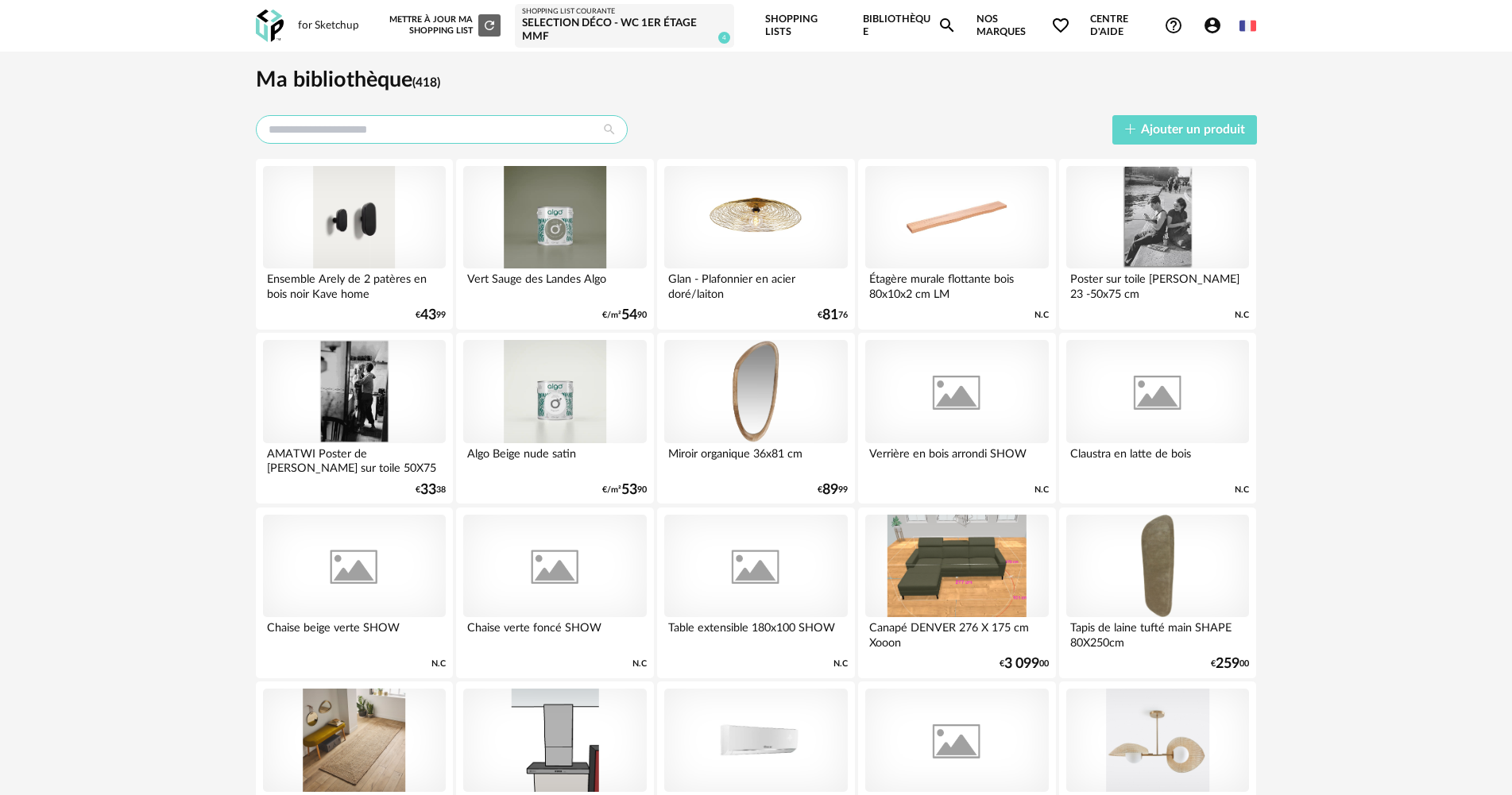
click at [430, 137] on input "text" at bounding box center [441, 129] width 372 height 29
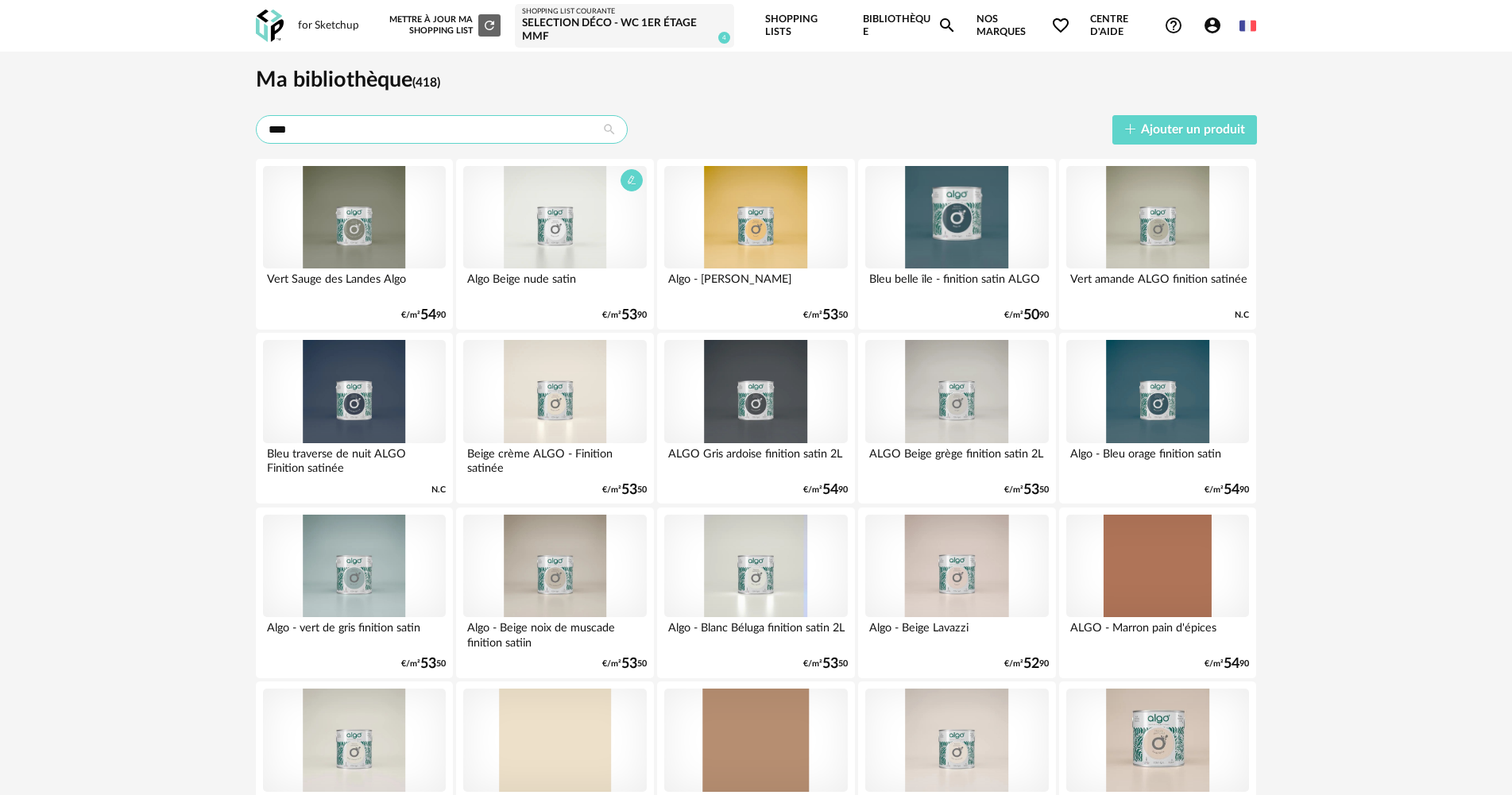
type input "****"
click at [547, 214] on div at bounding box center [554, 217] width 183 height 103
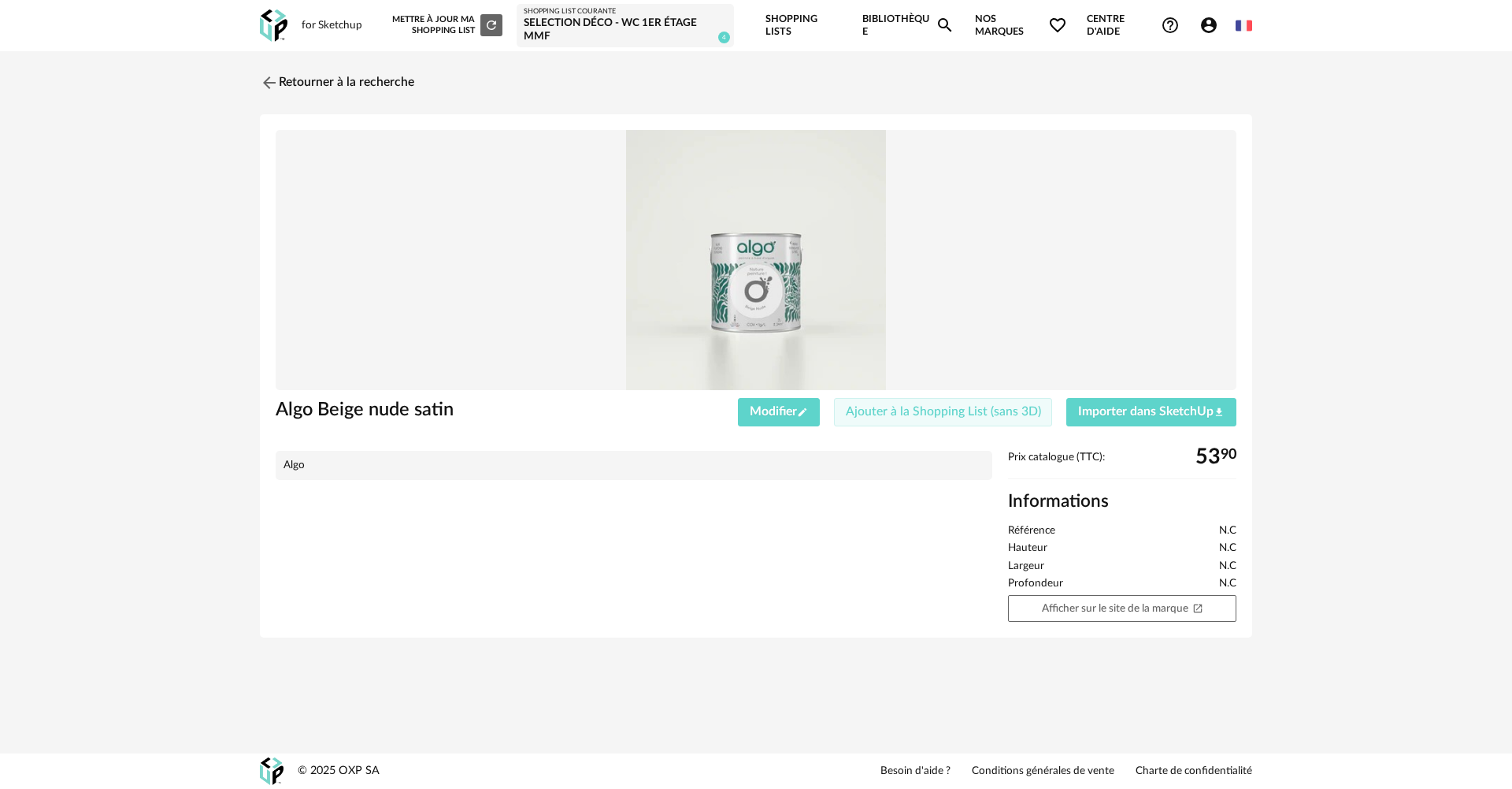
click at [932, 413] on span "Ajouter à la Shopping List (sans 3D)" at bounding box center [944, 411] width 195 height 13
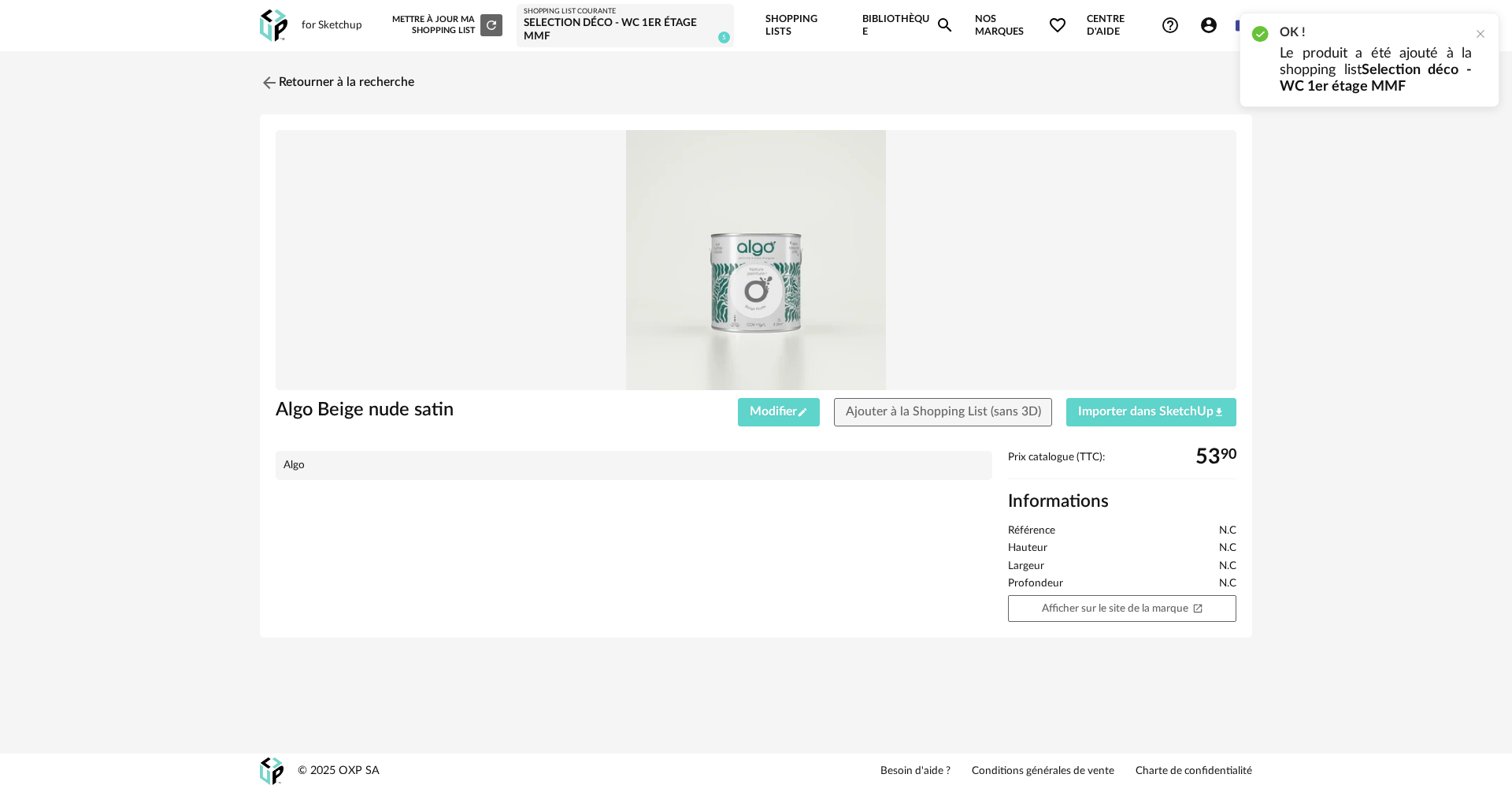
click at [595, 14] on div "Shopping List courante" at bounding box center [625, 12] width 204 height 9
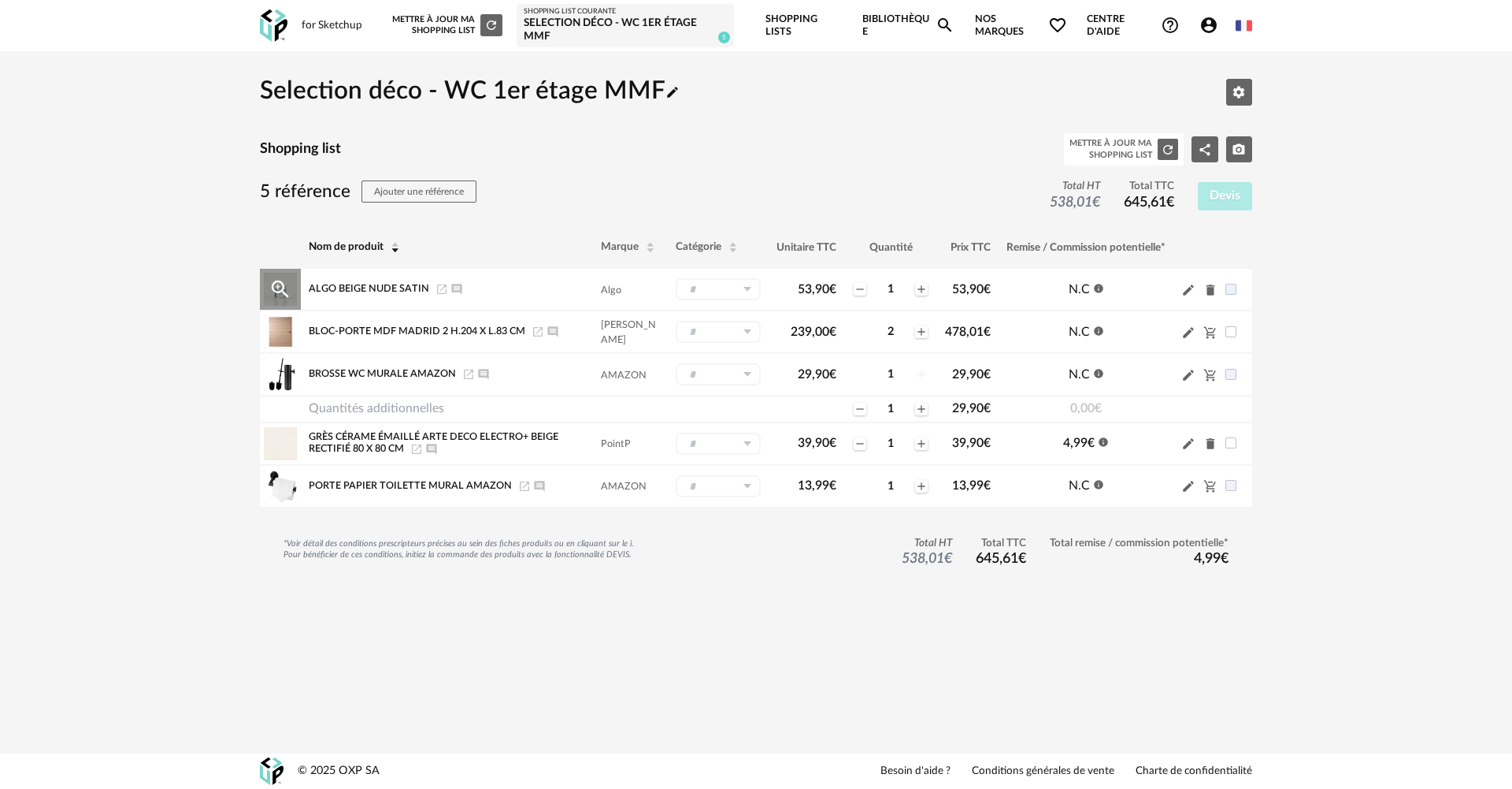
click at [706, 290] on input "text" at bounding box center [718, 289] width 85 height 22
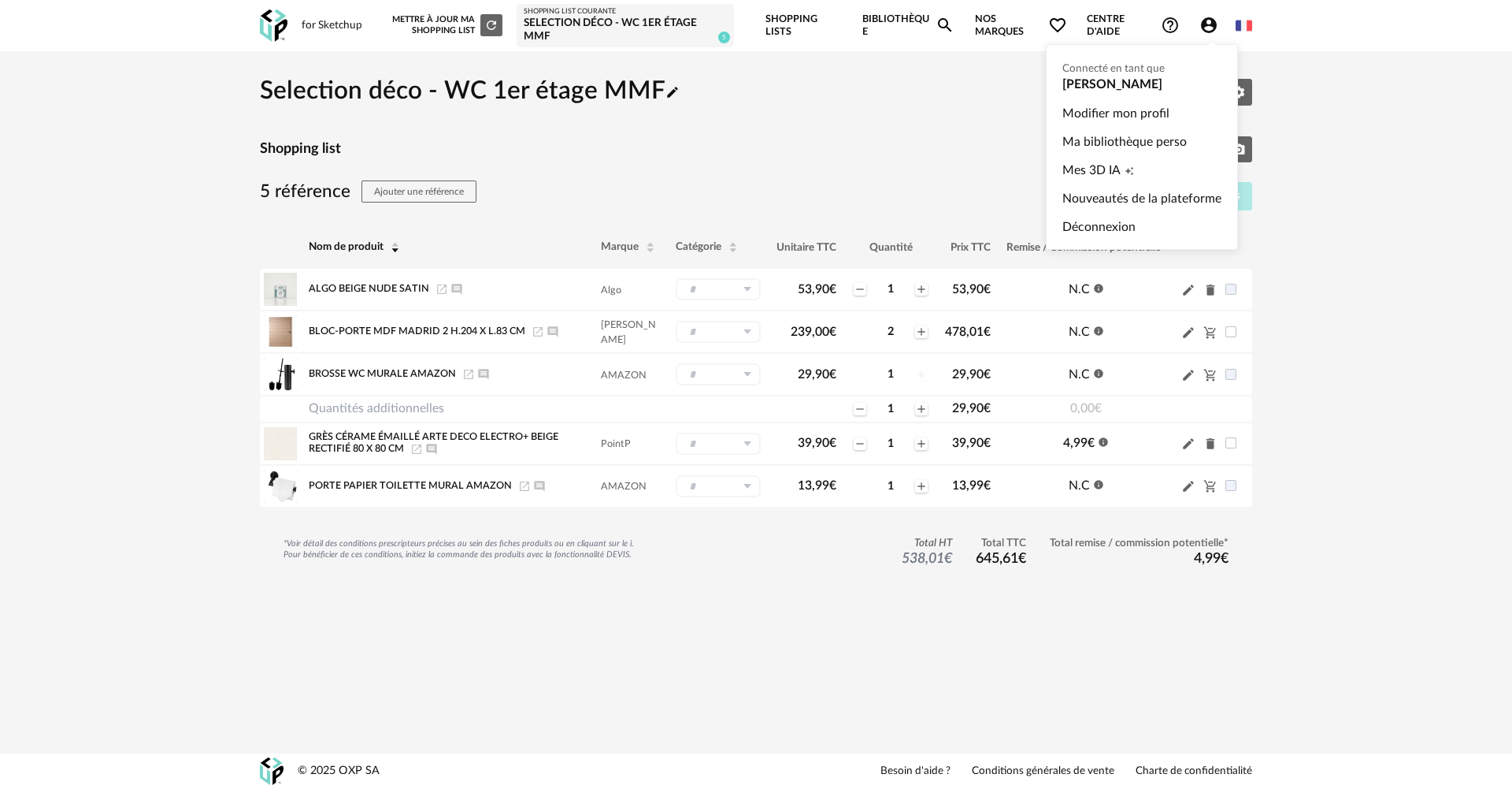
click at [1208, 26] on icon "Account Circle icon" at bounding box center [1208, 25] width 16 height 16
click at [1197, 144] on link "Ma bibliothèque perso" at bounding box center [1142, 141] width 159 height 29
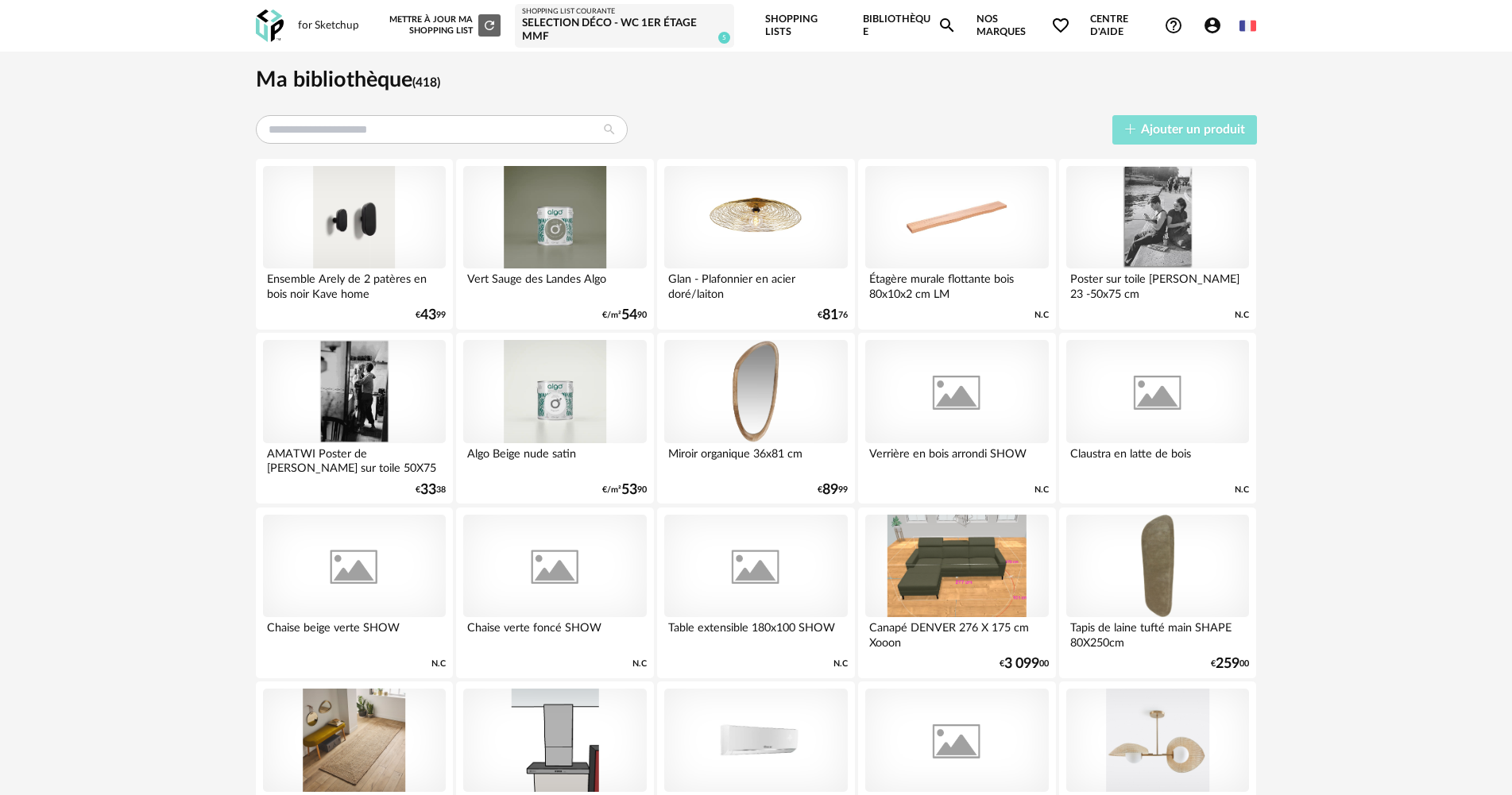
click at [1200, 123] on button "Ajouter un produit" at bounding box center [1185, 130] width 145 height 30
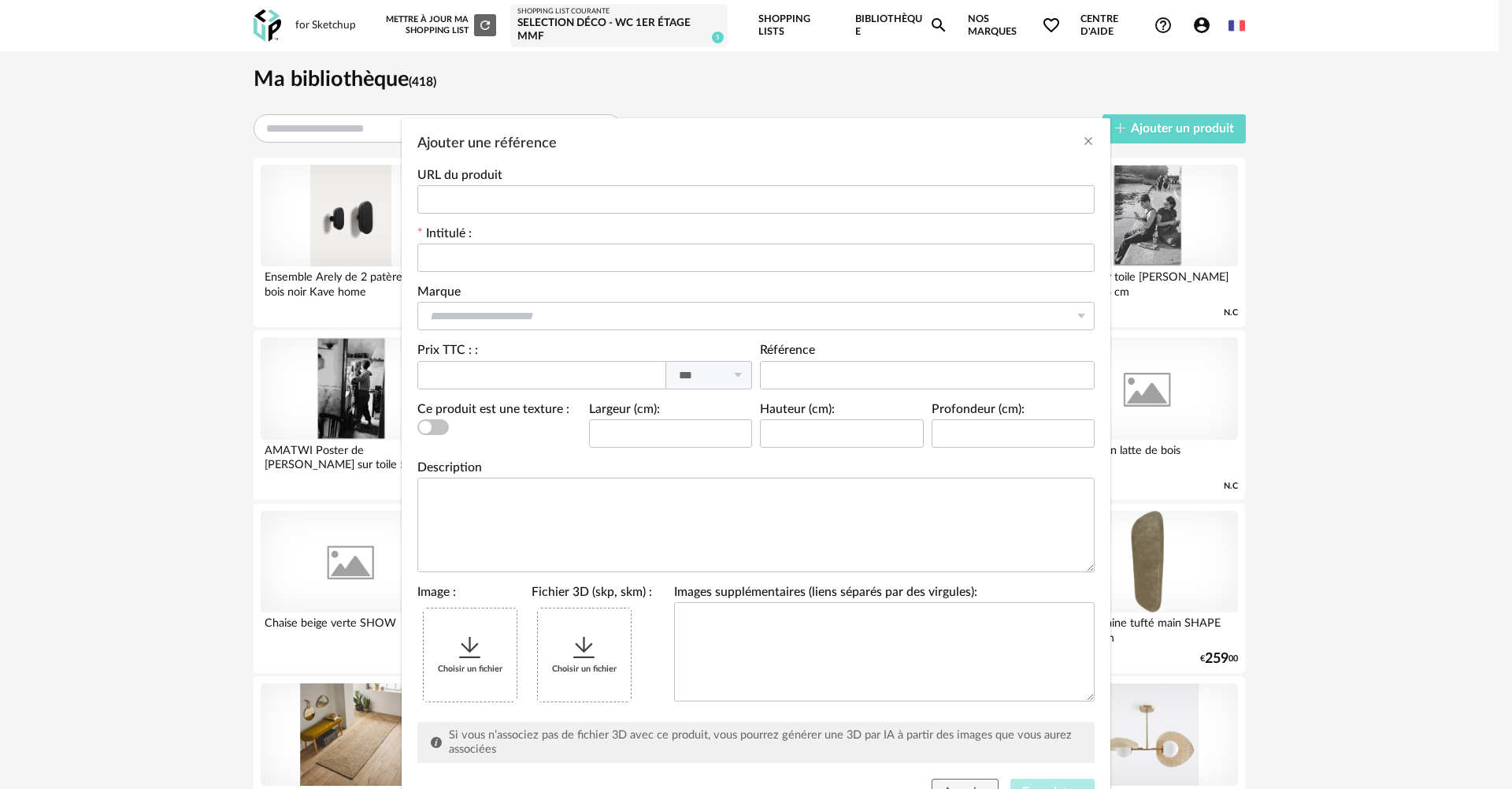
click at [477, 646] on icon "Ajouter une référence" at bounding box center [470, 647] width 29 height 29
click at [507, 194] on input "Ajouter une référence" at bounding box center [756, 199] width 677 height 29
click at [426, 193] on input "Ajouter une référence" at bounding box center [756, 199] width 677 height 29
paste input "**********"
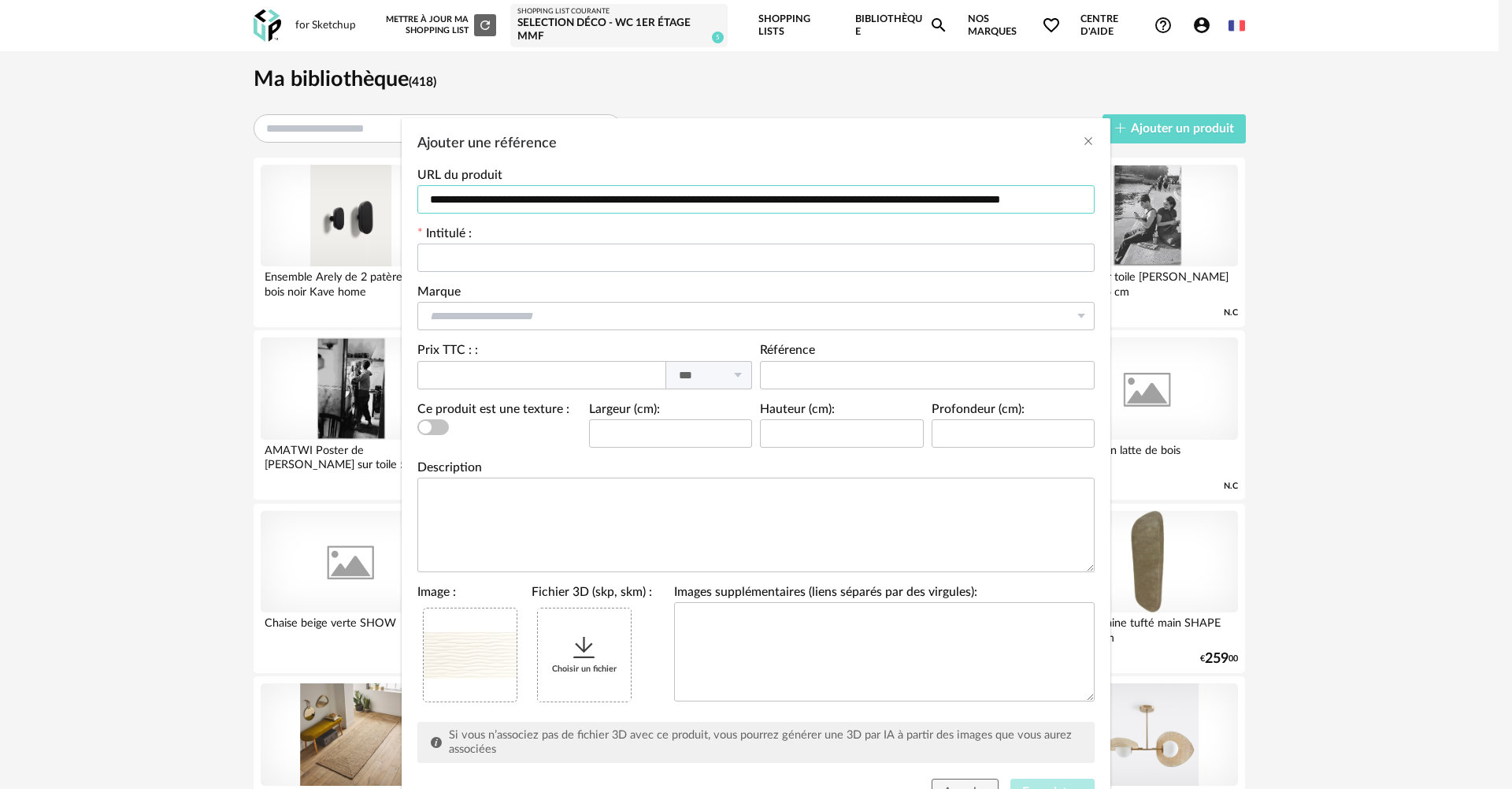
type input "**********"
click at [506, 253] on input "Ajouter une référence" at bounding box center [756, 257] width 677 height 29
click at [485, 245] on div "Intitulé : Veuillez renseigner un intitulé valide" at bounding box center [756, 250] width 677 height 44
click at [500, 254] on input "Ajouter une référence" at bounding box center [756, 257] width 677 height 29
paste input "**********"
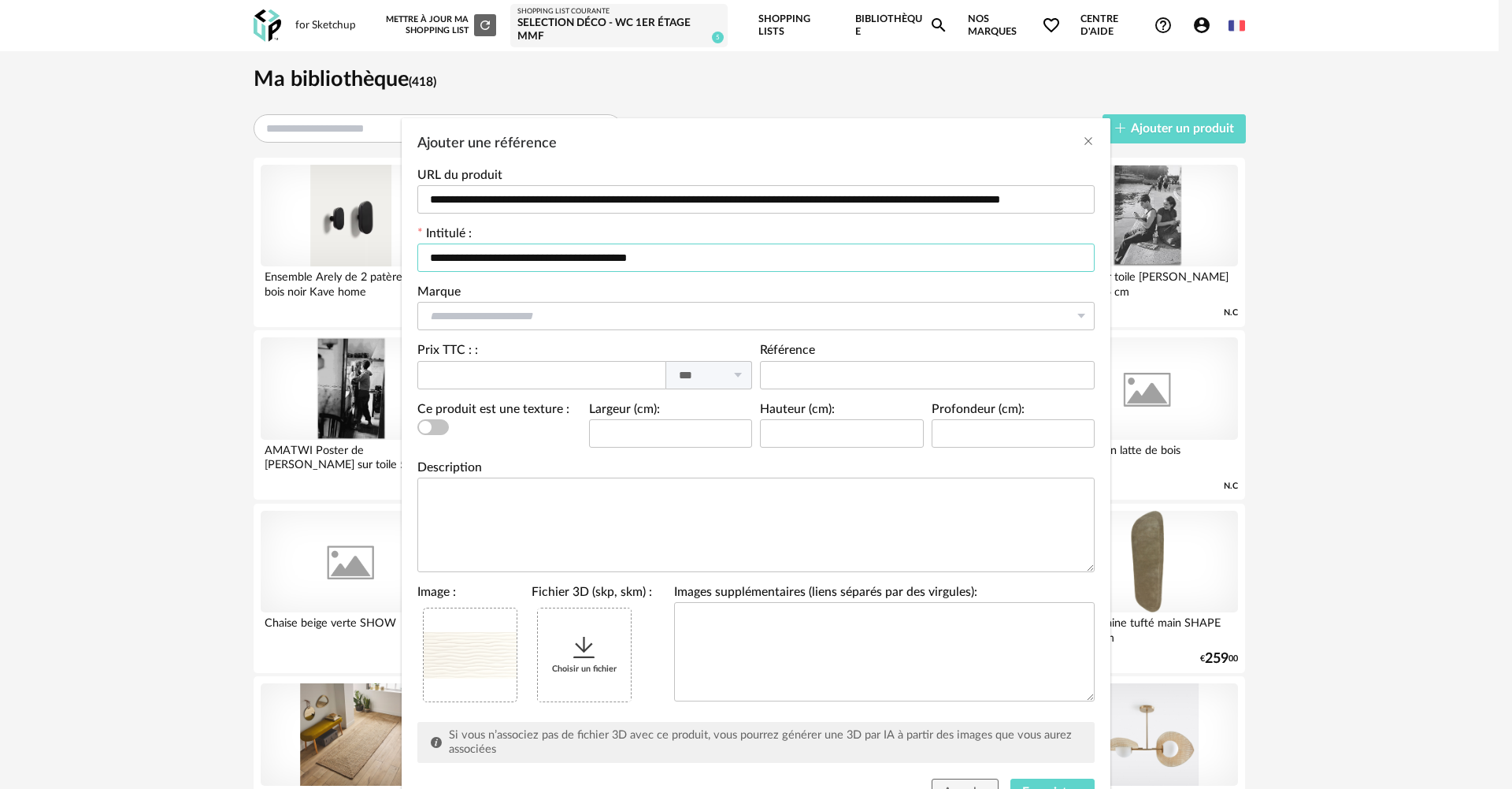
click at [694, 259] on input "**********" at bounding box center [756, 257] width 677 height 29
click at [680, 263] on input "**********" at bounding box center [756, 257] width 677 height 29
paste input "*******"
click at [735, 253] on input "**********" at bounding box center [756, 257] width 677 height 29
type input "**********"
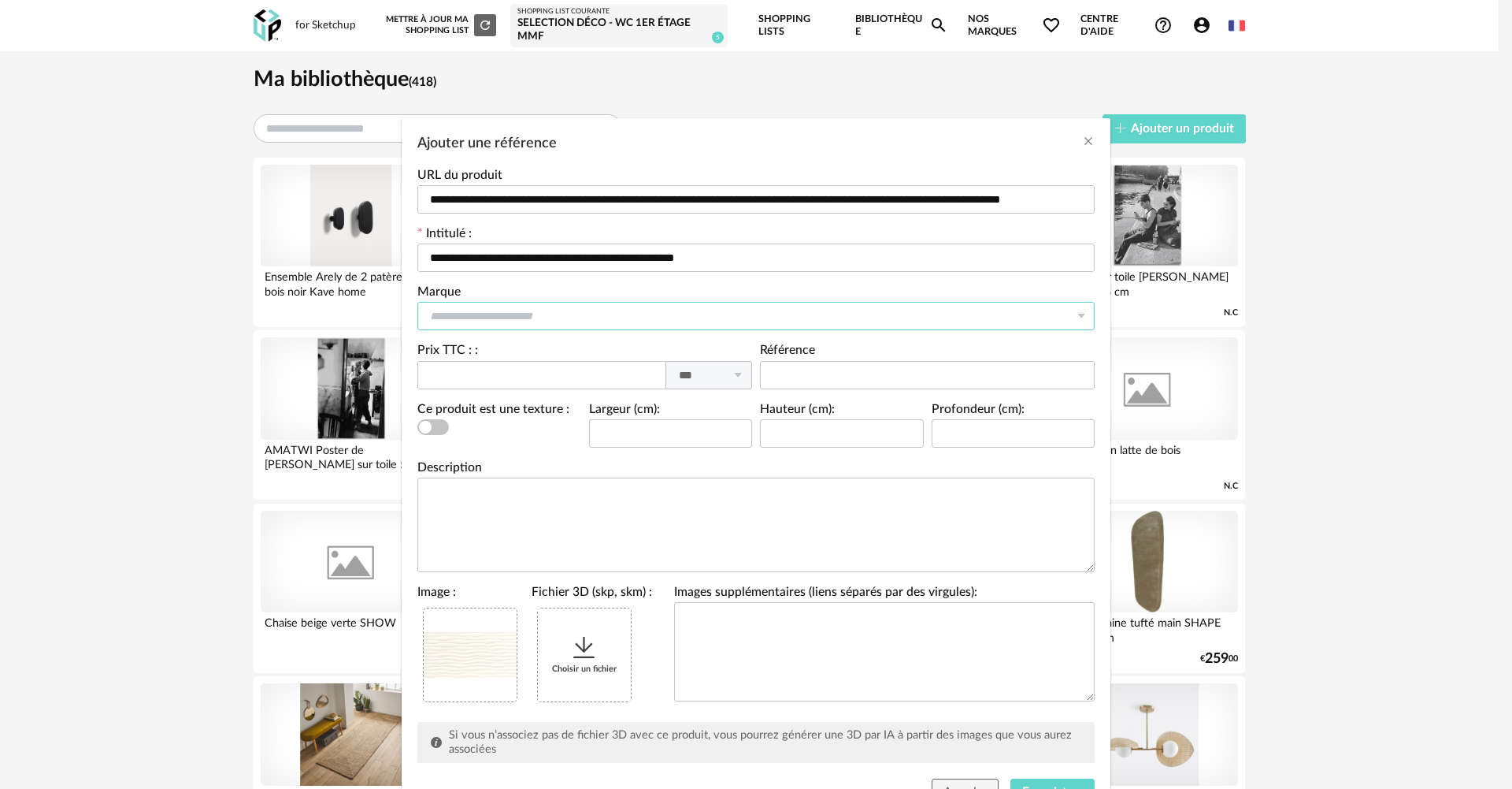
drag, startPoint x: 411, startPoint y: 328, endPoint x: 459, endPoint y: 317, distance: 49.2
click at [417, 326] on input "Ajouter une référence" at bounding box center [756, 315] width 677 height 29
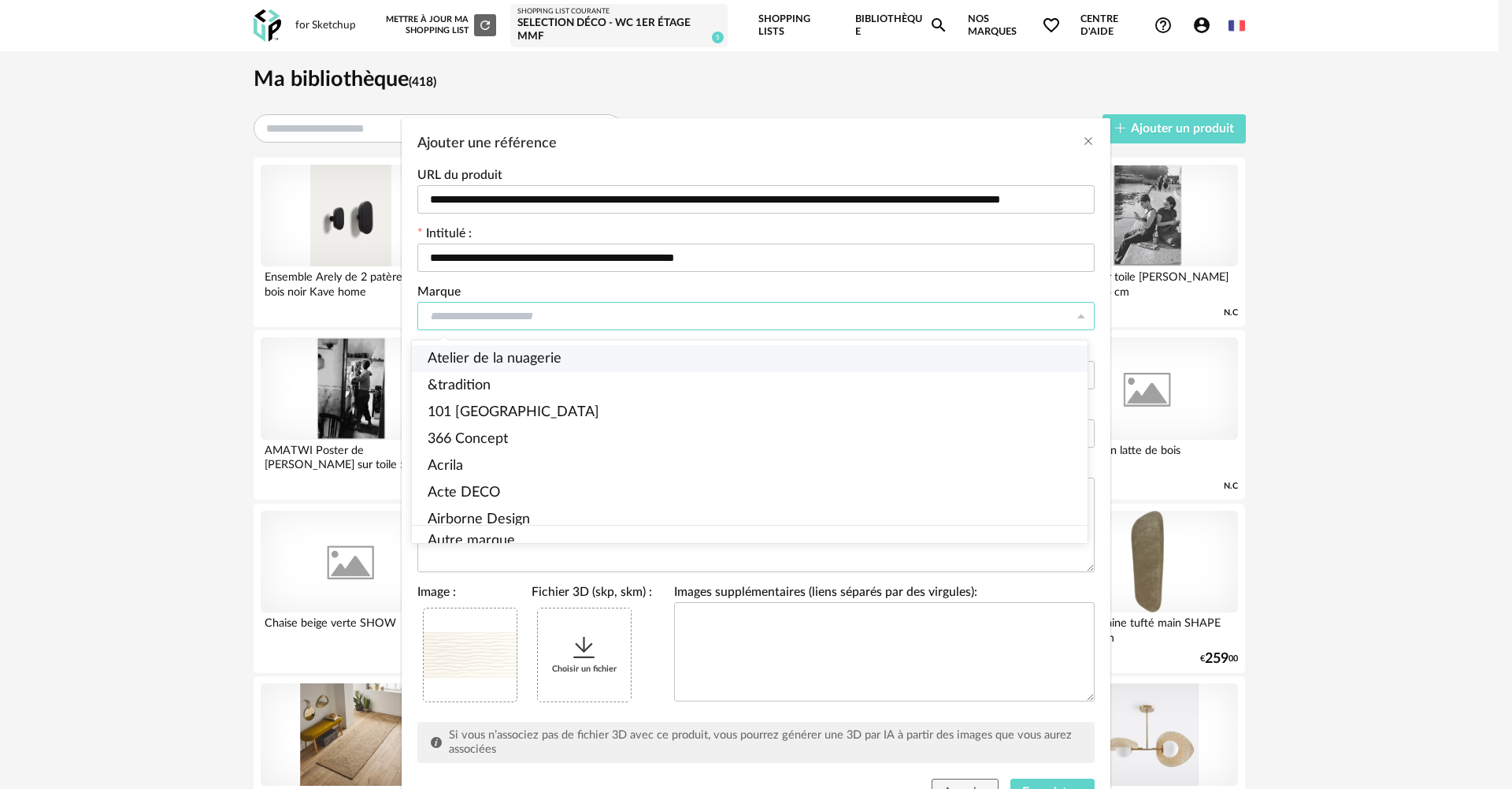
click at [535, 313] on input "Ajouter une référence" at bounding box center [756, 315] width 677 height 29
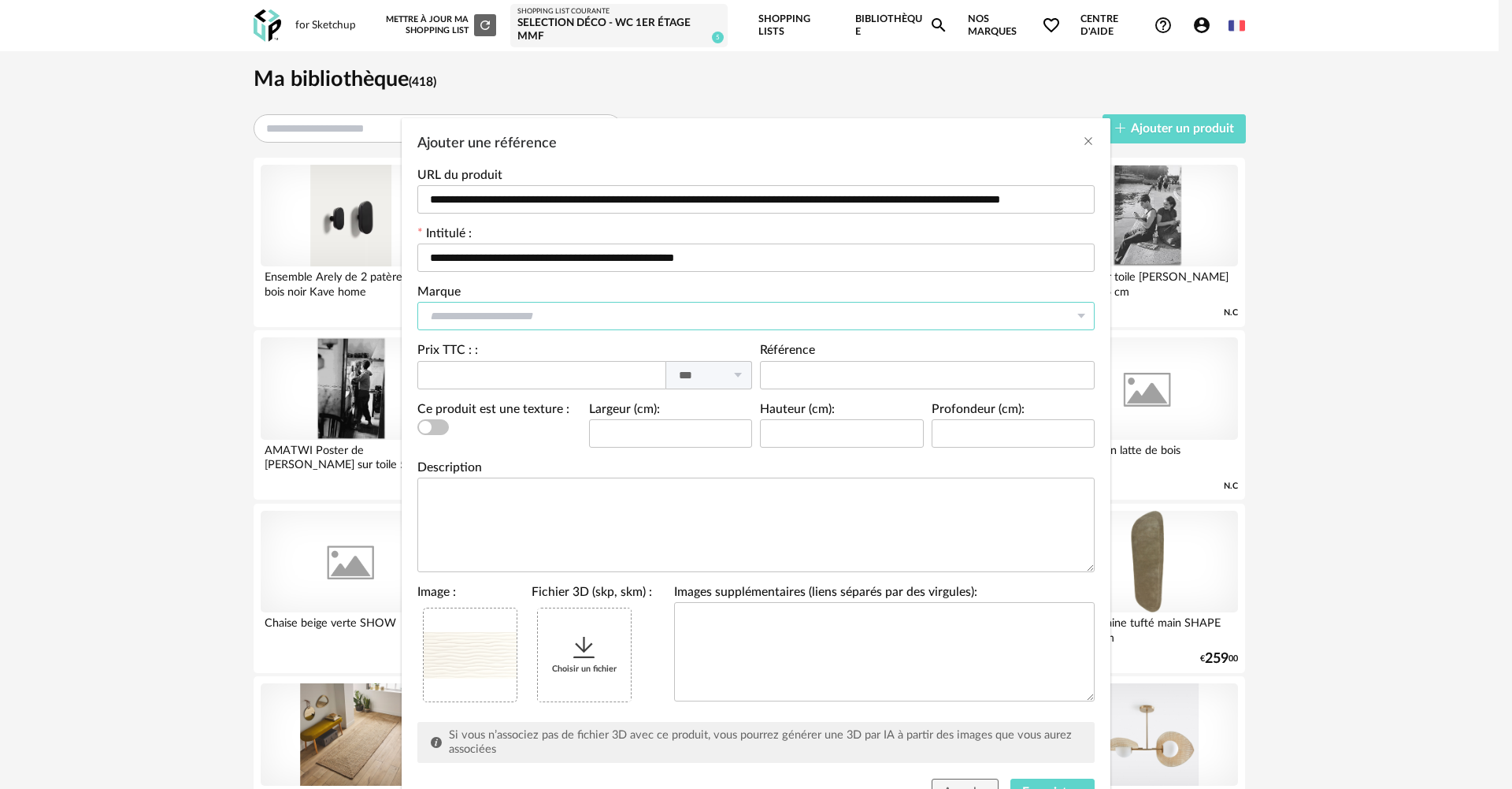
click at [535, 313] on input "Ajouter une référence" at bounding box center [756, 315] width 677 height 29
click at [483, 359] on span "[PERSON_NAME]" at bounding box center [484, 358] width 112 height 14
type input "**********"
click at [516, 368] on input "Ajouter une référence" at bounding box center [542, 374] width 249 height 29
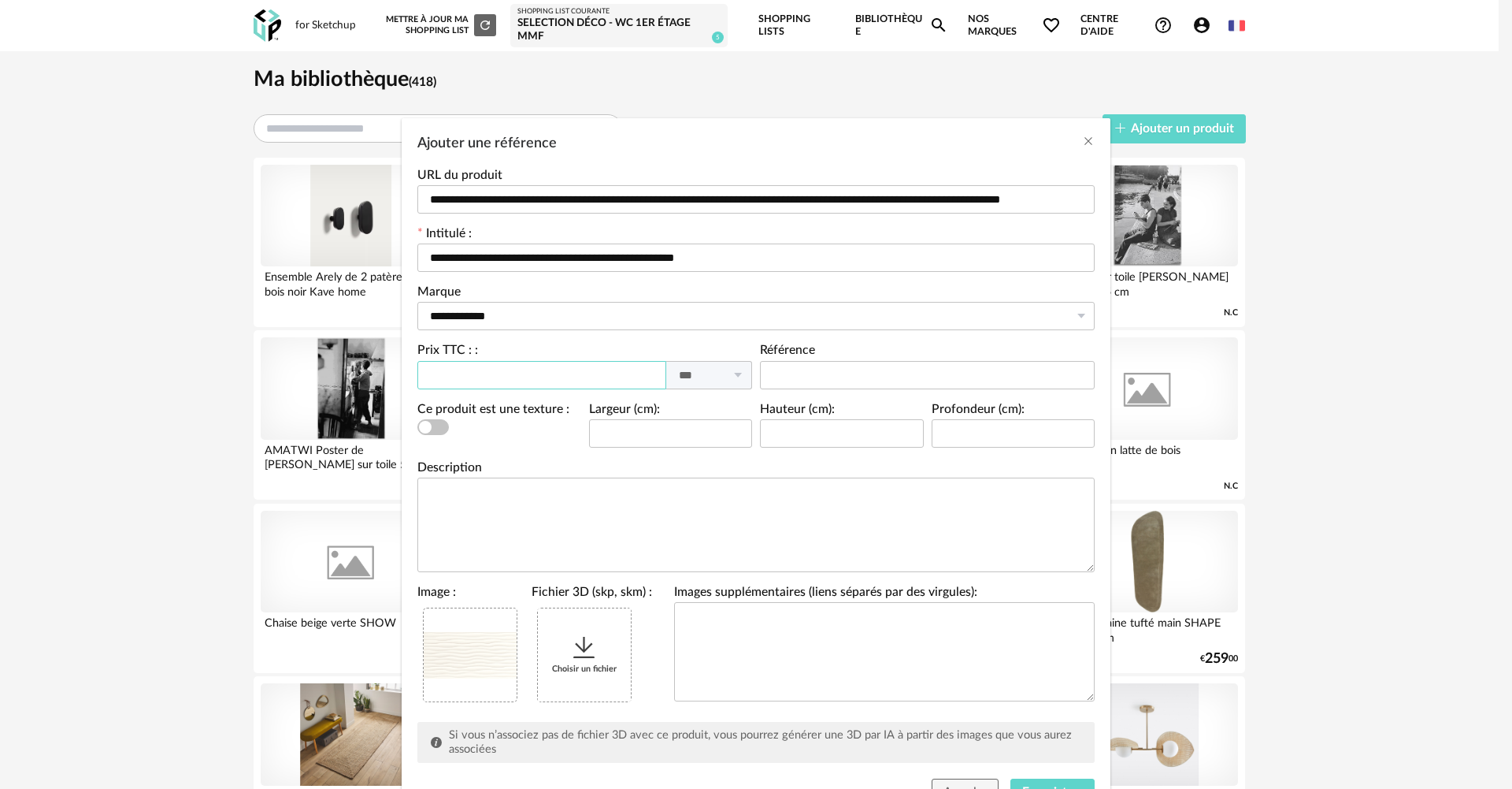
click at [477, 377] on input "Ajouter une référence" at bounding box center [542, 374] width 249 height 29
type input "*****"
click at [664, 431] on input "Ajouter une référence" at bounding box center [671, 433] width 164 height 29
type input "**"
click at [793, 423] on input "Ajouter une référence" at bounding box center [842, 433] width 164 height 29
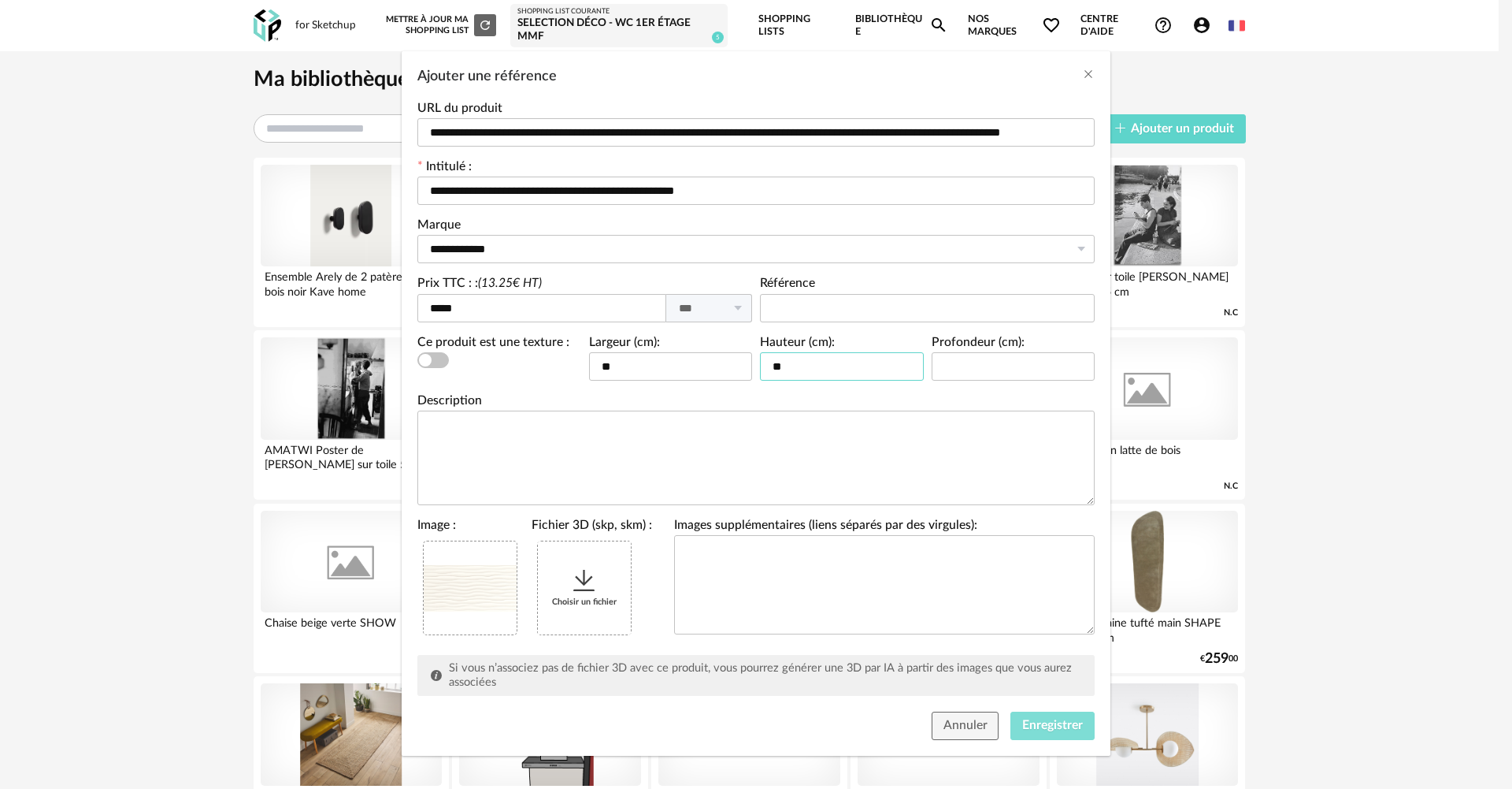
scroll to position [73, 0]
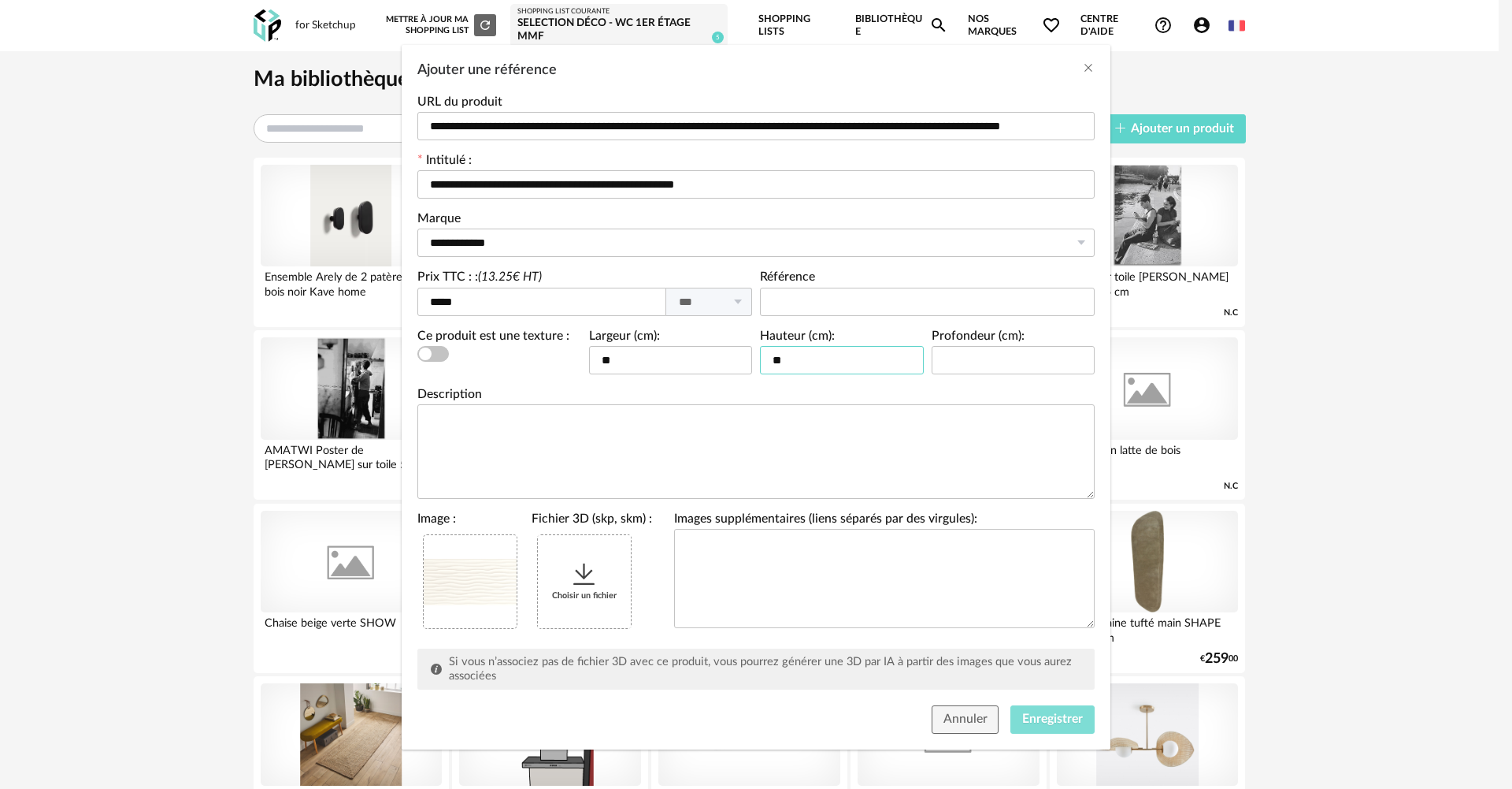
type input "**"
drag, startPoint x: 1029, startPoint y: 724, endPoint x: 659, endPoint y: 541, distance: 412.8
click at [1029, 724] on button "Enregistrer" at bounding box center [1052, 719] width 84 height 29
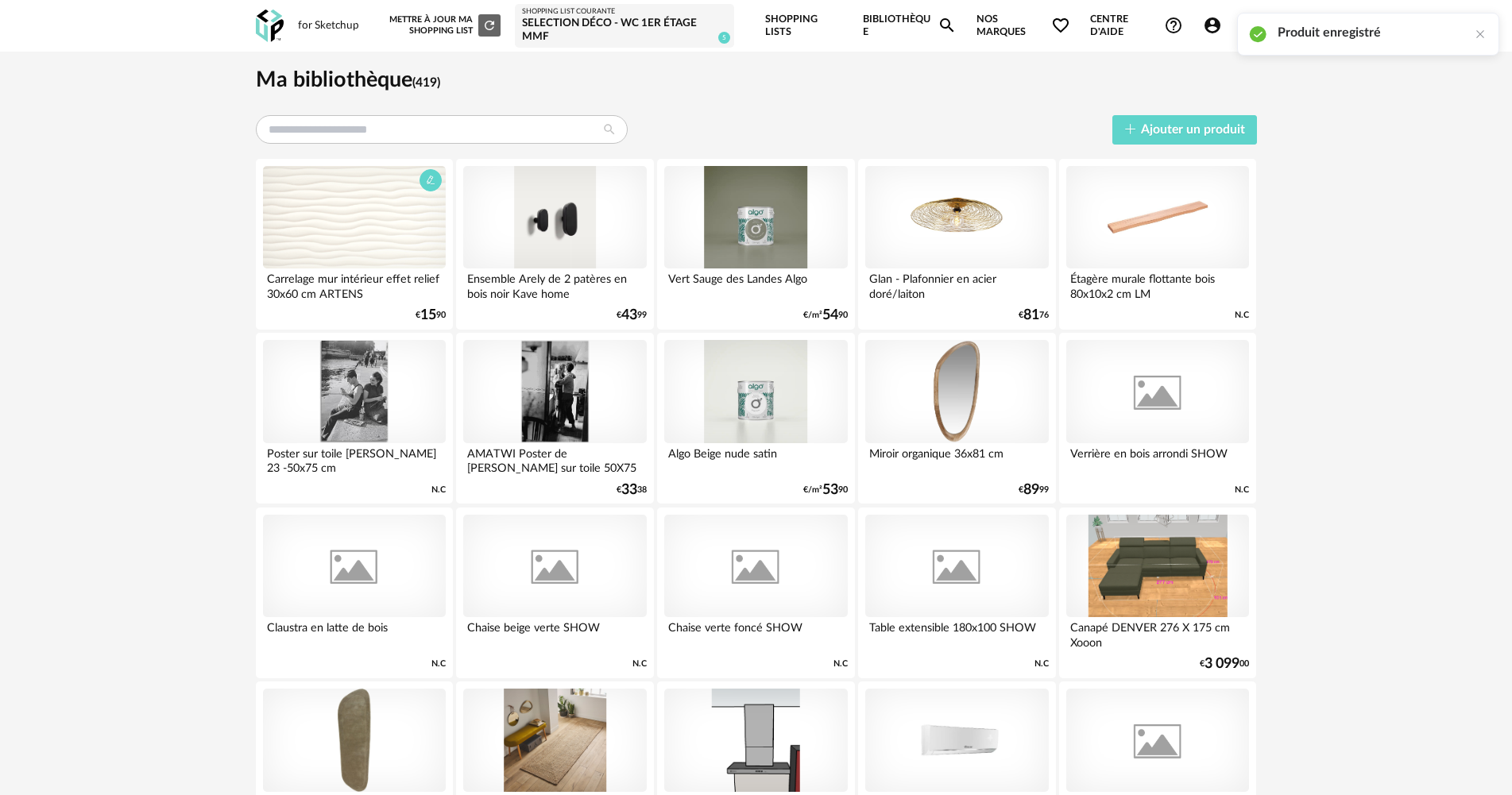
click at [341, 227] on div at bounding box center [354, 217] width 183 height 103
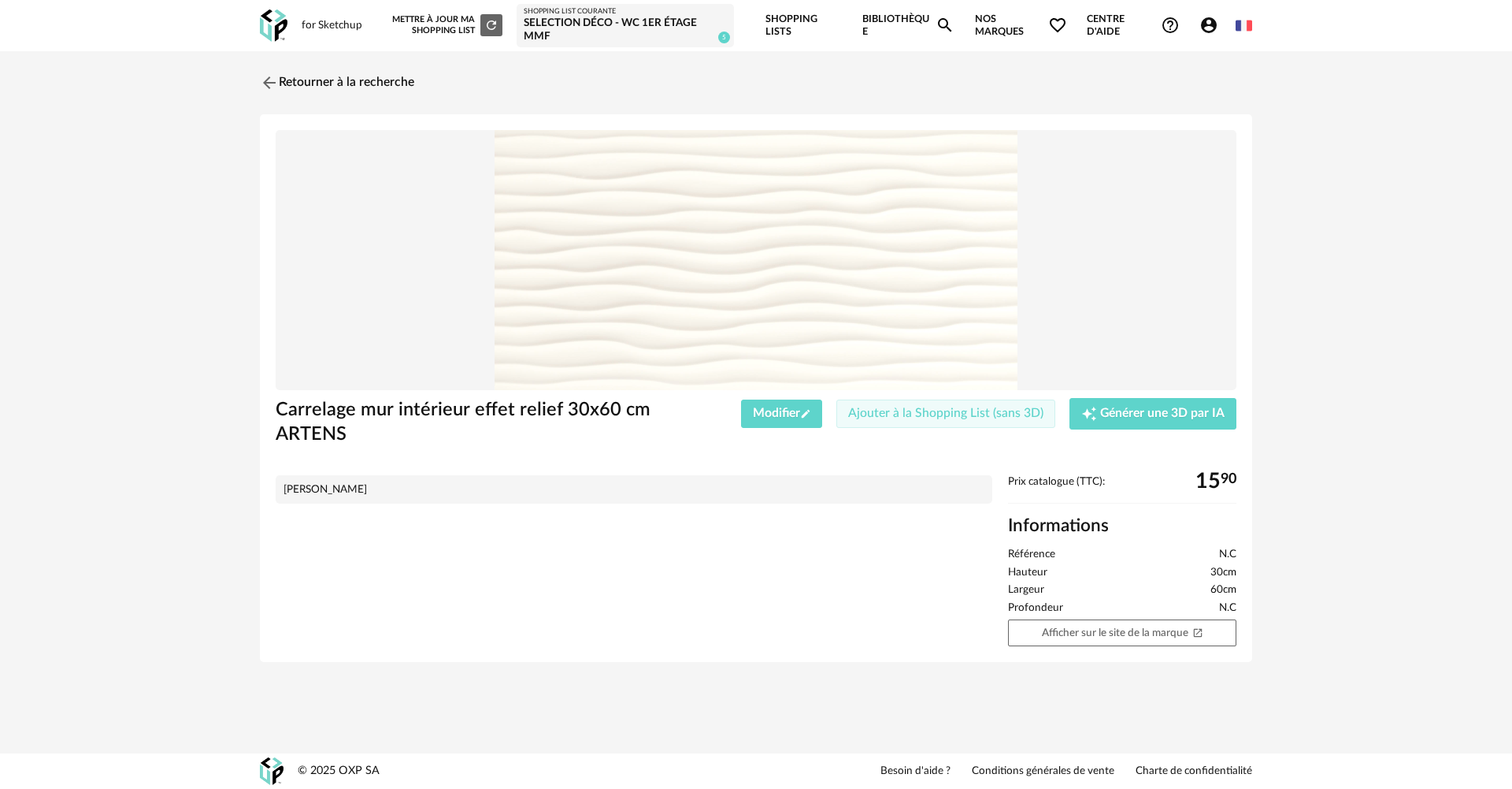
click at [955, 407] on button "Ajouter à la Shopping List (sans 3D)" at bounding box center [946, 413] width 219 height 29
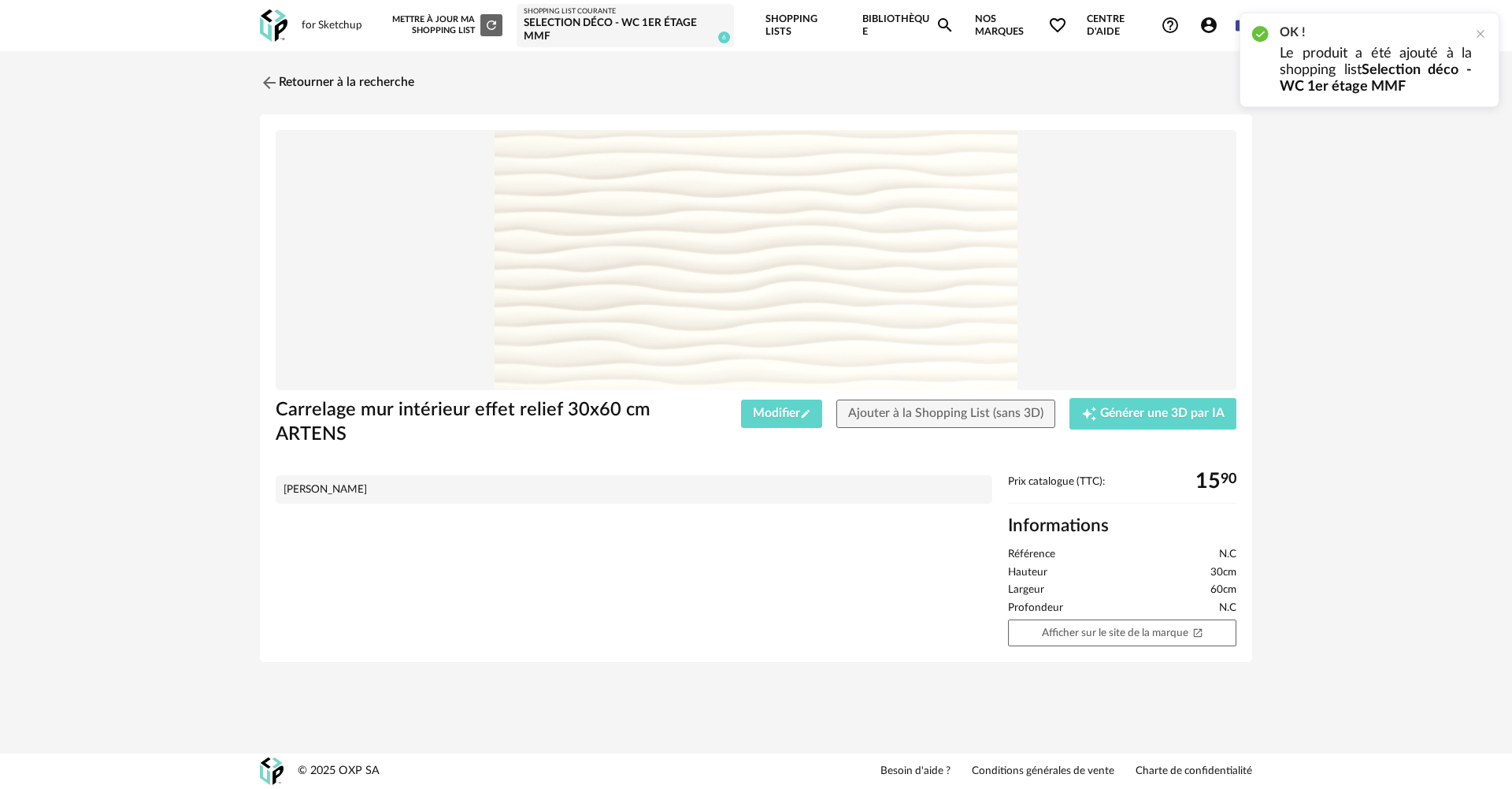
click at [605, 24] on div "Selection déco - WC 1er étage MMF" at bounding box center [625, 30] width 204 height 28
